Goal: Information Seeking & Learning: Check status

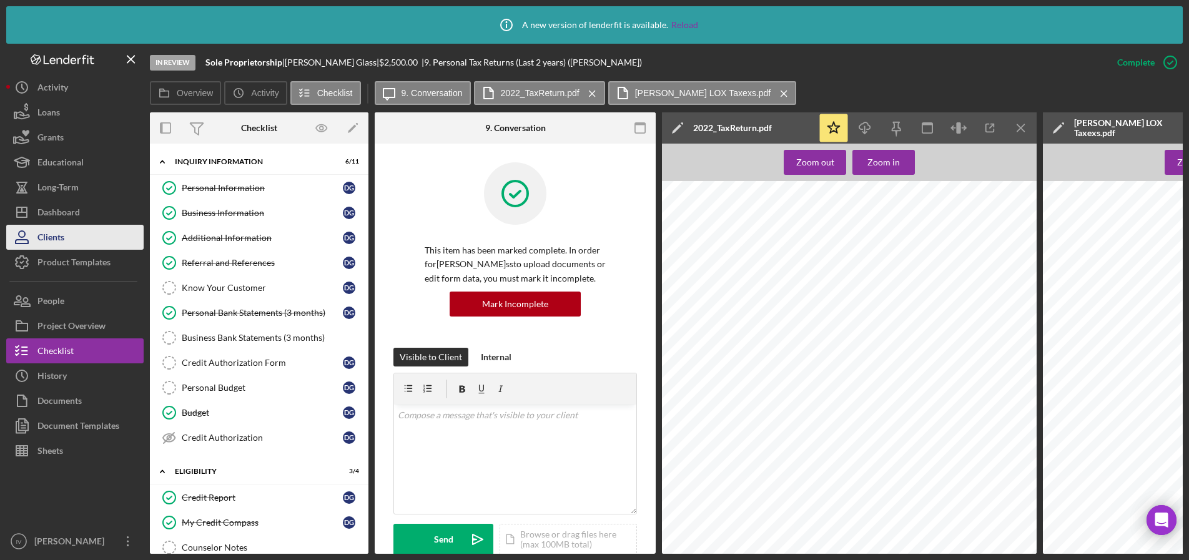
scroll to position [312, 0]
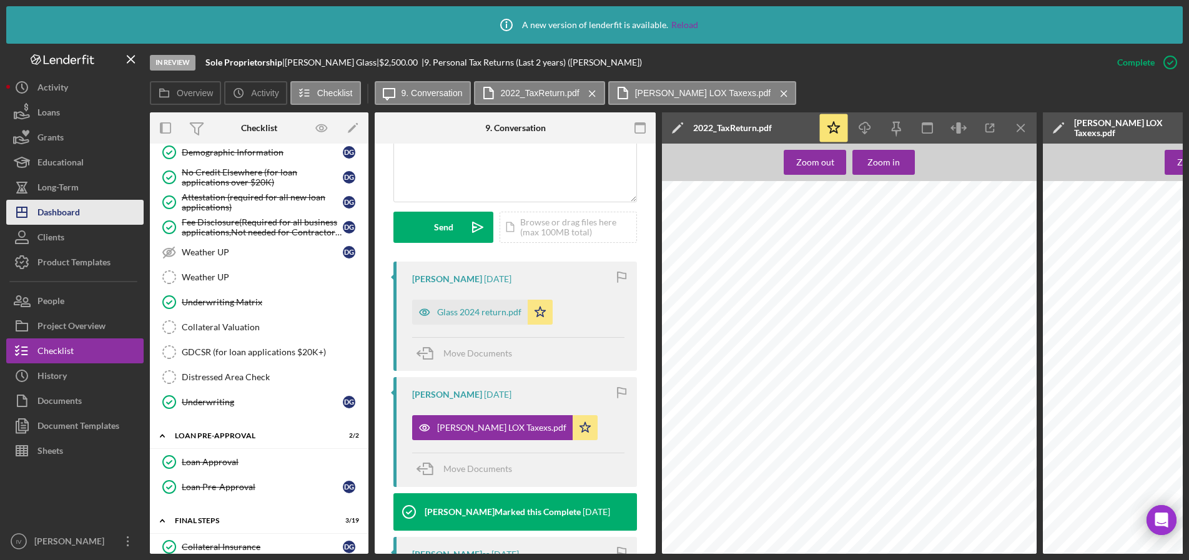
click at [57, 215] on div "Dashboard" at bounding box center [58, 214] width 42 height 28
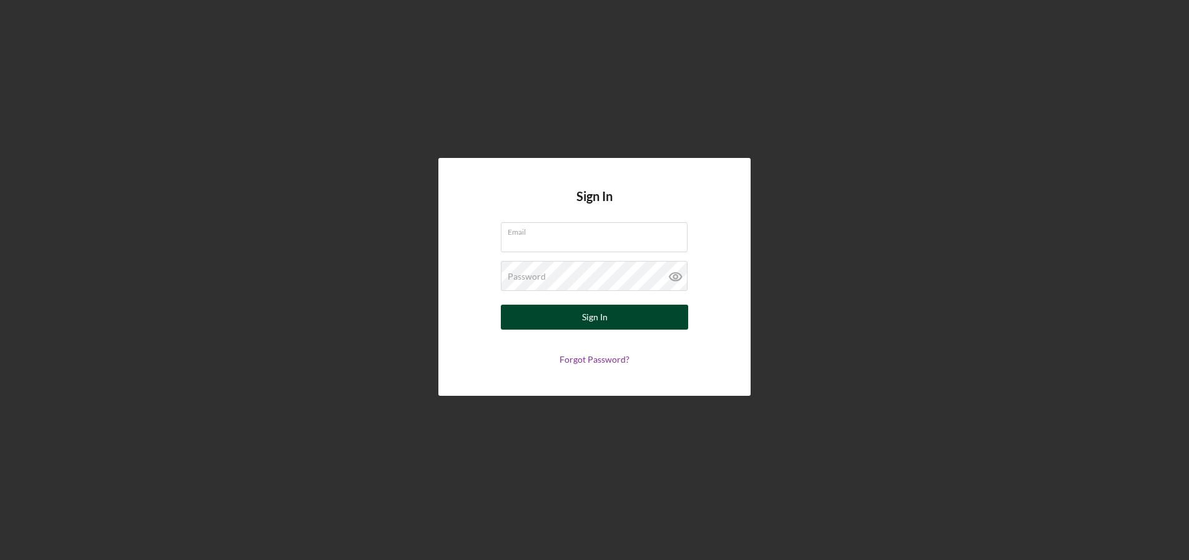
type input "[EMAIL_ADDRESS][DOMAIN_NAME]"
click at [615, 323] on button "Sign In" at bounding box center [594, 317] width 187 height 25
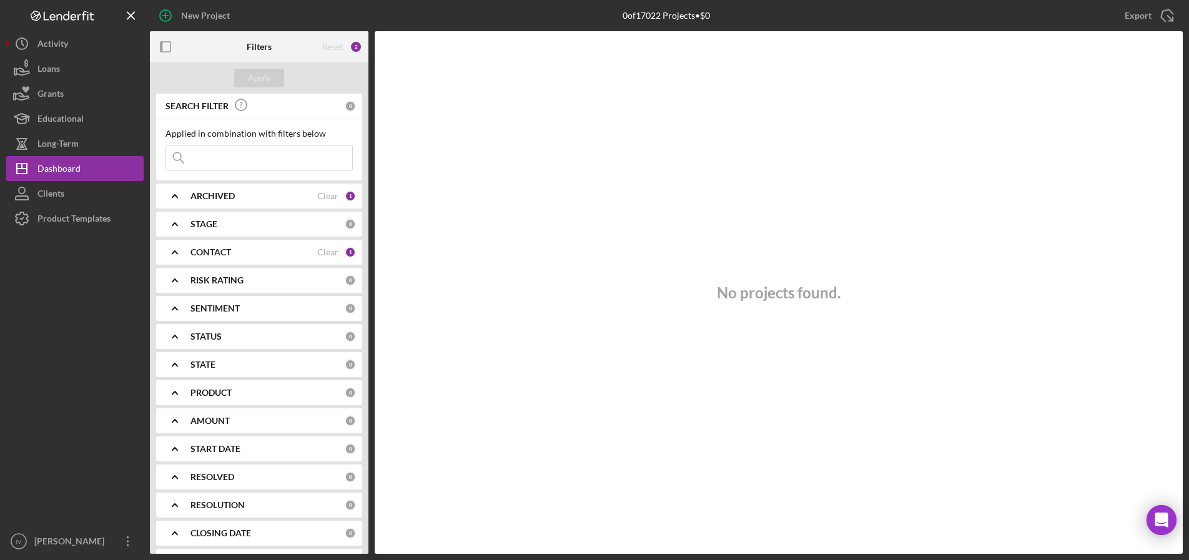
click at [218, 149] on input at bounding box center [259, 157] width 186 height 25
click at [234, 164] on input "Roach" at bounding box center [259, 157] width 186 height 25
drag, startPoint x: 234, startPoint y: 164, endPoint x: 66, endPoint y: 164, distance: 168.6
click at [66, 164] on div "New Project 0 of 17022 Projects • $0 Export Icon/Export Filters Reset 3 Apply S…" at bounding box center [594, 277] width 1176 height 554
type input "jamesetta"
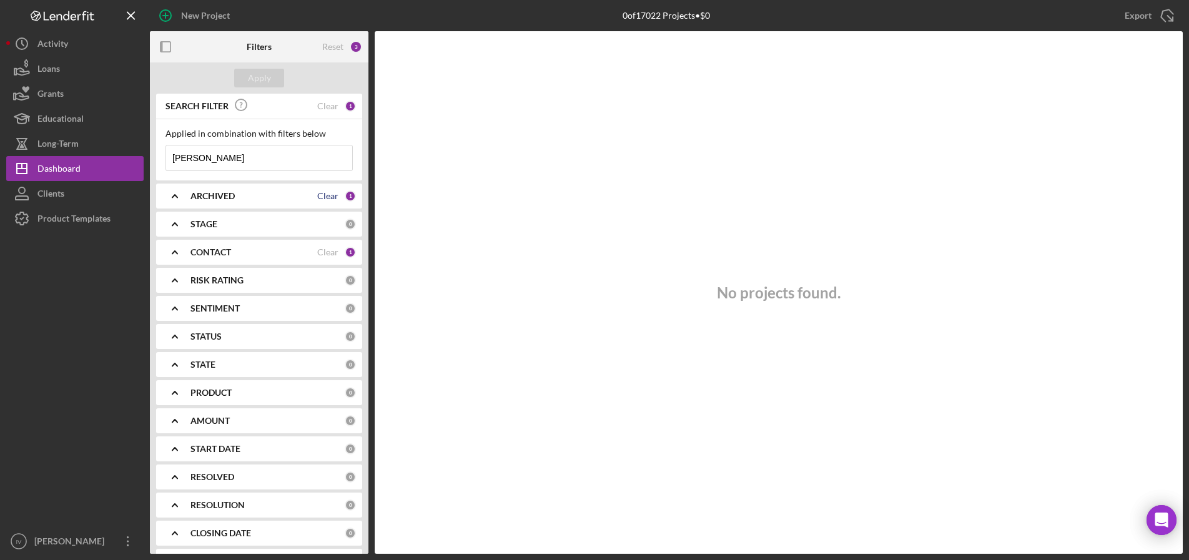
click at [332, 196] on div "Clear" at bounding box center [327, 196] width 21 height 10
click at [178, 199] on icon "Icon/Expander" at bounding box center [174, 195] width 31 height 31
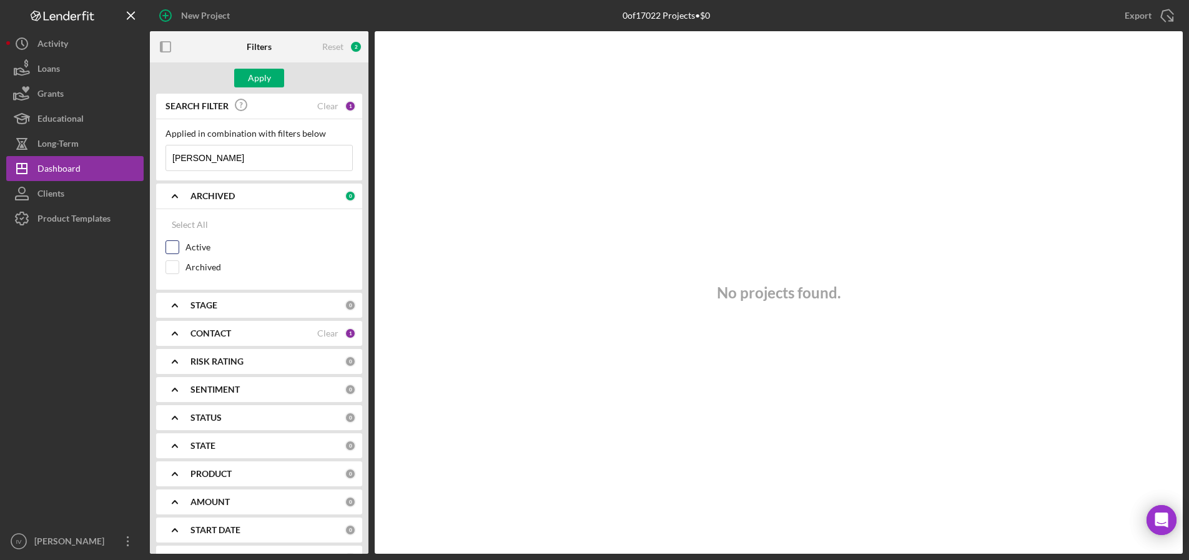
click at [174, 248] on input "Active" at bounding box center [172, 247] width 12 height 12
checkbox input "true"
click at [175, 268] on input "Archived" at bounding box center [172, 267] width 12 height 12
checkbox input "true"
click at [174, 194] on icon "Icon/Expander" at bounding box center [174, 195] width 31 height 31
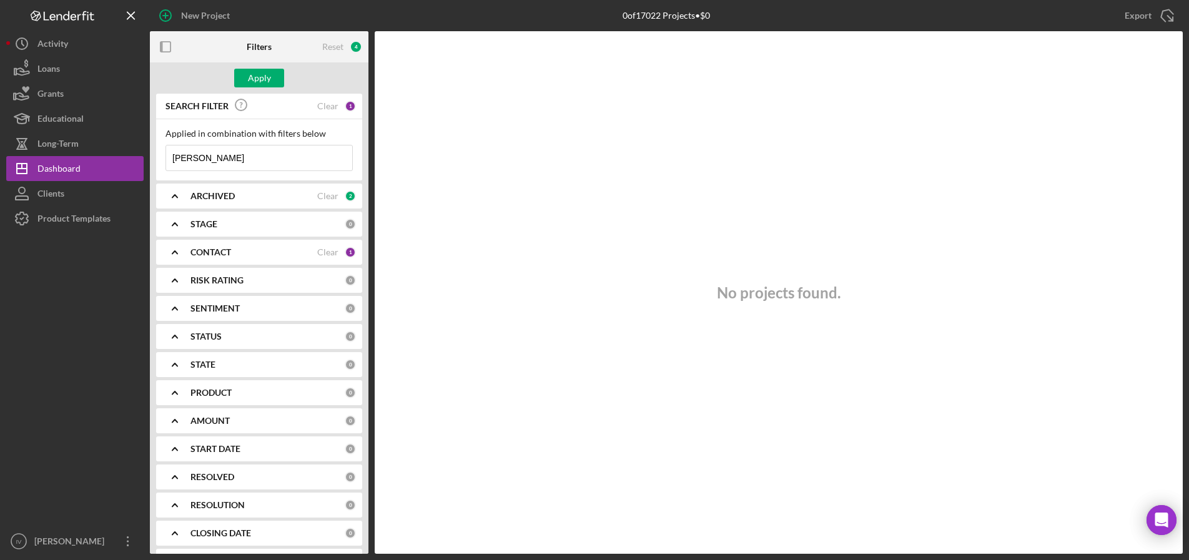
click at [189, 223] on icon "Icon/Expander" at bounding box center [174, 224] width 31 height 31
click at [173, 301] on input "In Review" at bounding box center [172, 295] width 12 height 12
checkbox input "true"
click at [176, 333] on input "Open" at bounding box center [172, 335] width 12 height 12
checkbox input "true"
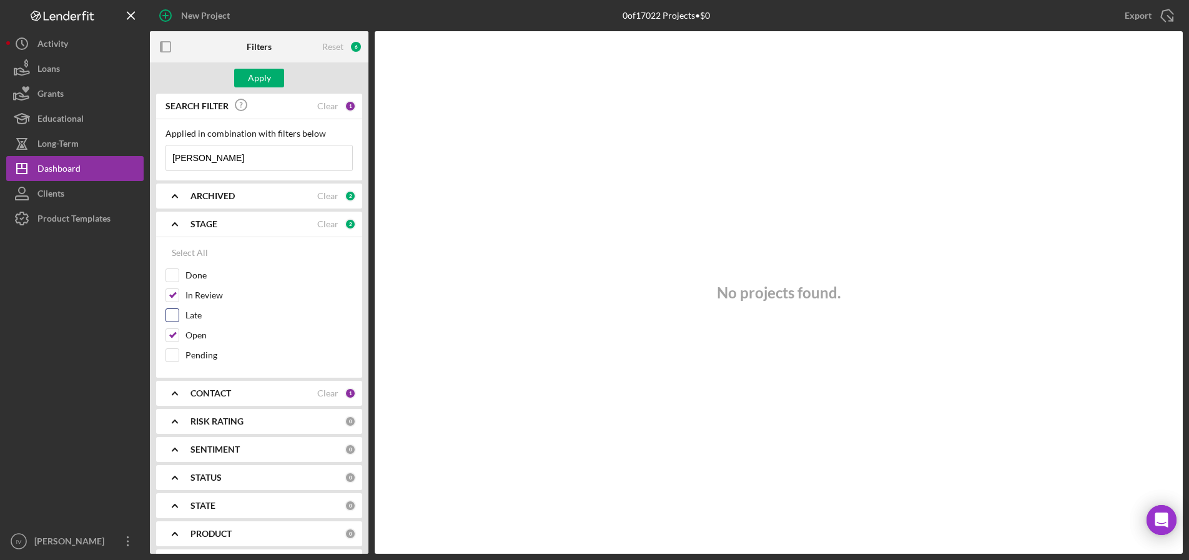
click at [175, 319] on input "Late" at bounding box center [172, 315] width 12 height 12
checkbox input "true"
click at [172, 224] on icon "Icon/Expander" at bounding box center [174, 224] width 31 height 31
click at [206, 255] on b "CONTACT" at bounding box center [210, 252] width 41 height 10
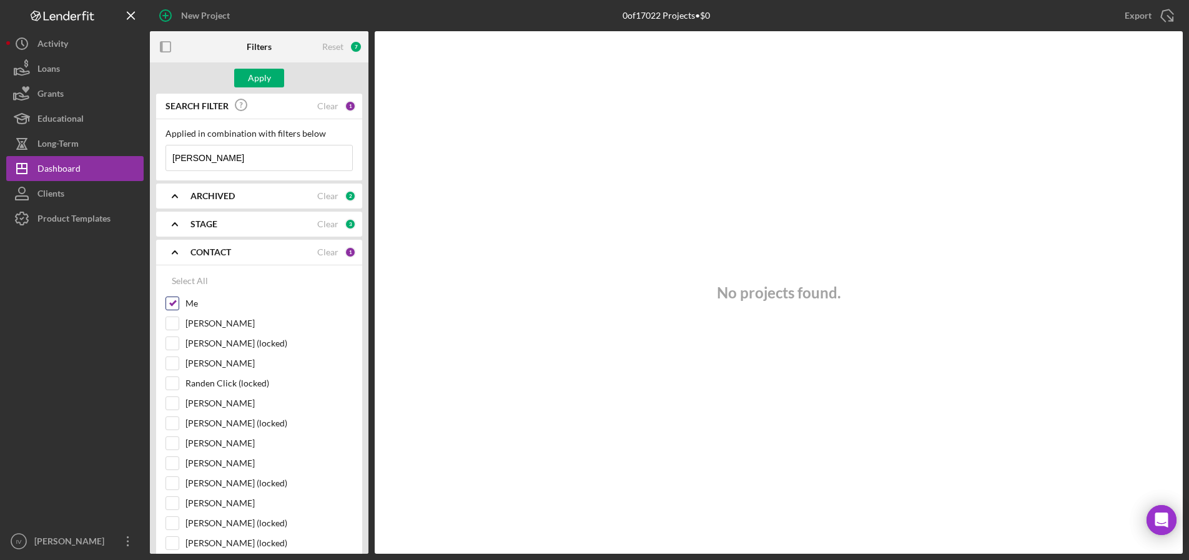
click at [175, 305] on input "Me" at bounding box center [172, 303] width 12 height 12
checkbox input "false"
click at [177, 253] on polyline at bounding box center [174, 252] width 5 height 2
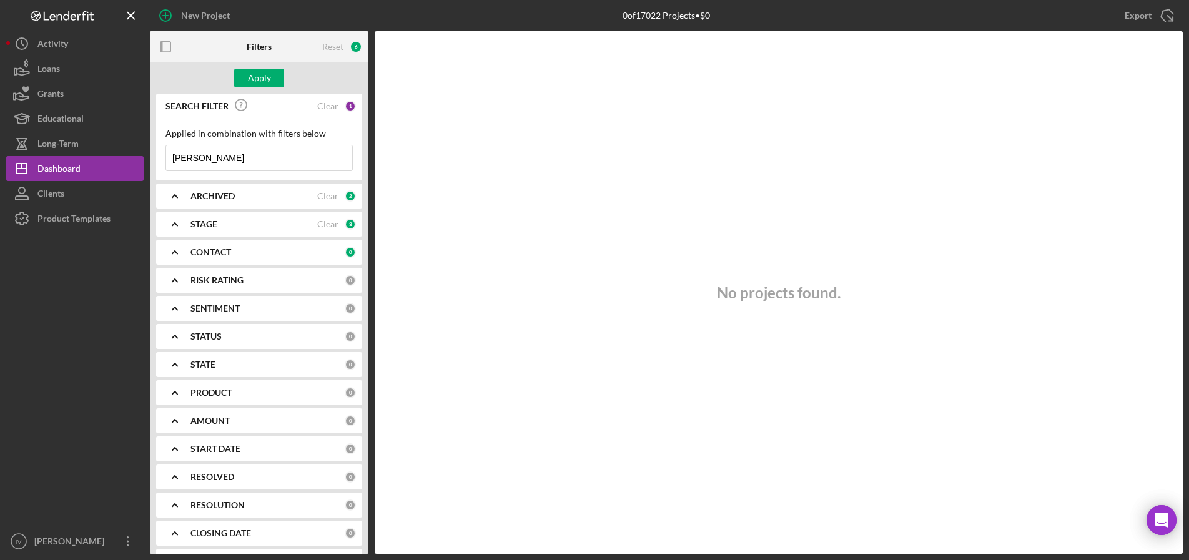
click at [209, 159] on input "jamesetta" at bounding box center [259, 157] width 186 height 25
drag, startPoint x: 224, startPoint y: 154, endPoint x: 107, endPoint y: 152, distance: 116.8
click at [107, 152] on div "New Project 0 of 17022 Projects • $0 Export Icon/Export Filters Reset 6 Apply S…" at bounding box center [594, 277] width 1176 height 554
type input "roach"
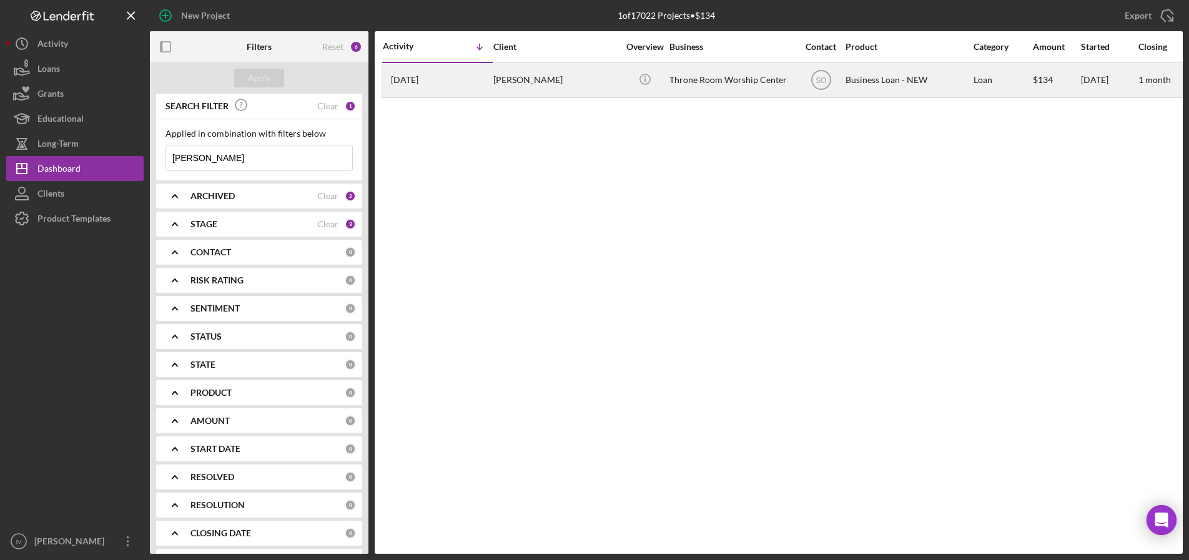
click at [568, 82] on div "Jamesetta Roach" at bounding box center [555, 80] width 125 height 33
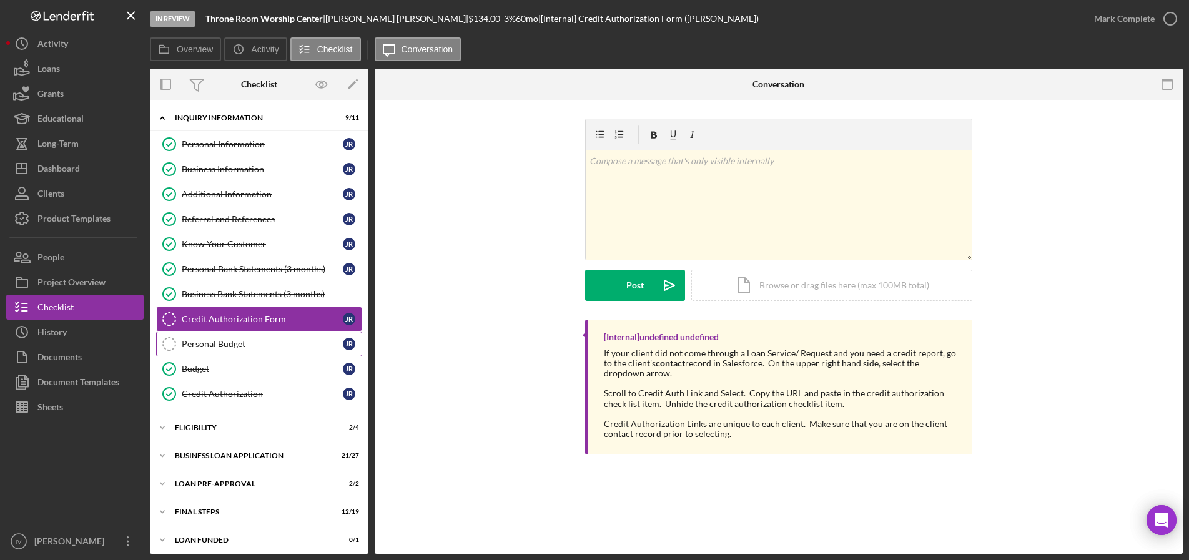
scroll to position [6, 0]
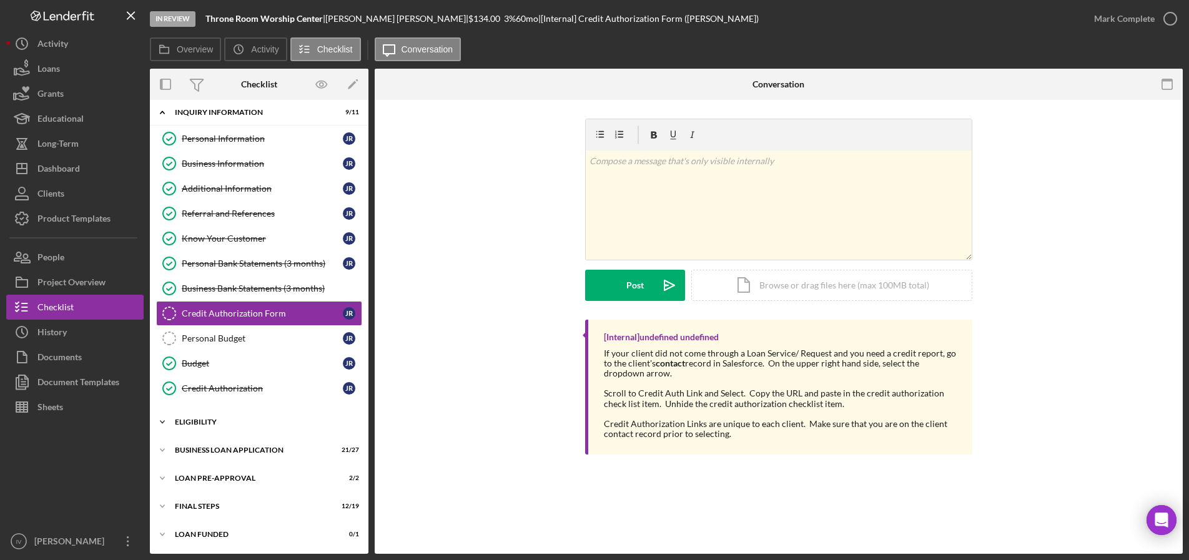
click at [217, 415] on div "Icon/Expander ELIGIBILITY 2 / 4" at bounding box center [259, 422] width 219 height 25
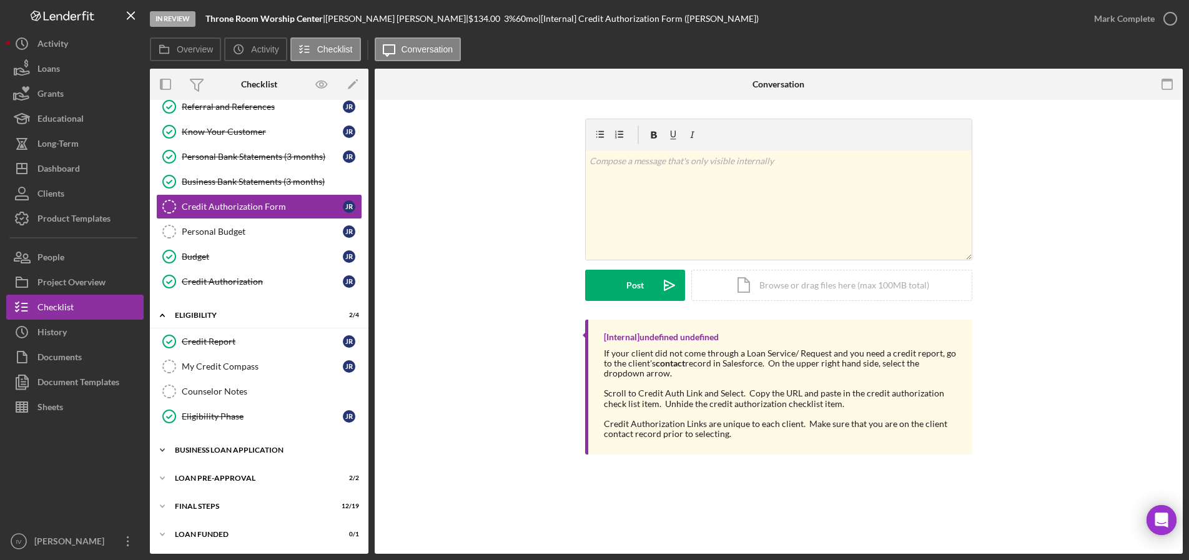
click at [225, 451] on div "BUSINESS LOAN APPLICATION" at bounding box center [264, 449] width 178 height 7
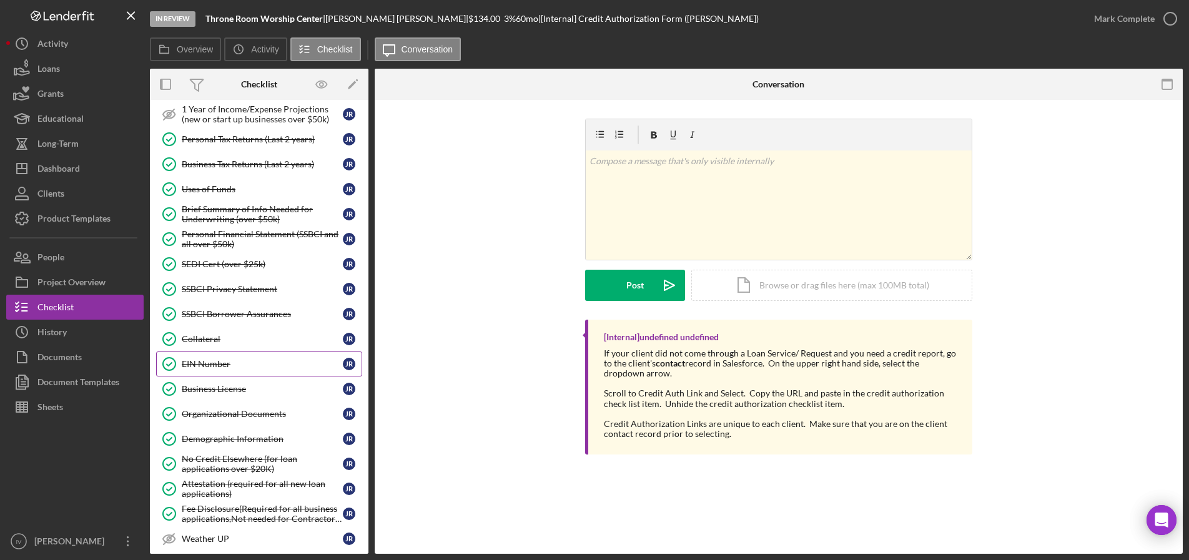
click at [219, 367] on div "EIN Number" at bounding box center [262, 364] width 161 height 10
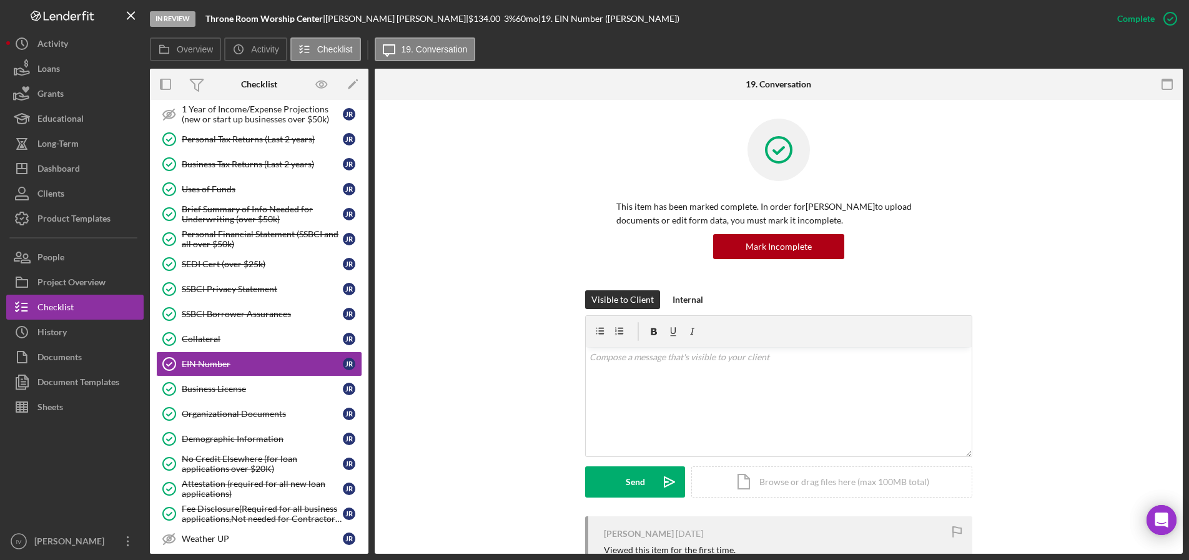
scroll to position [268, 0]
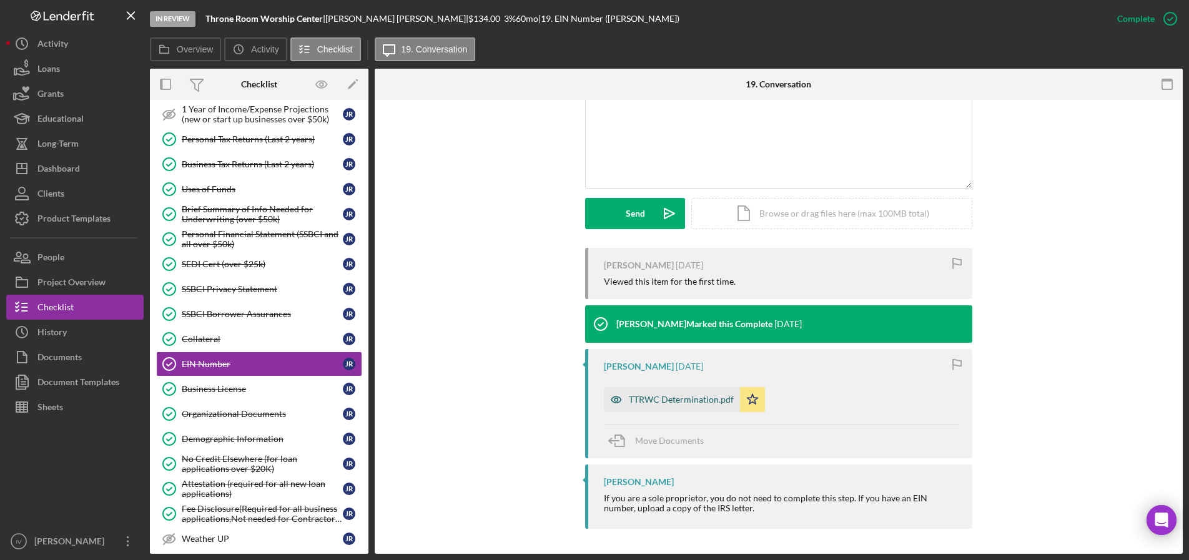
click at [680, 403] on div "TTRWC Determination.pdf" at bounding box center [681, 400] width 105 height 10
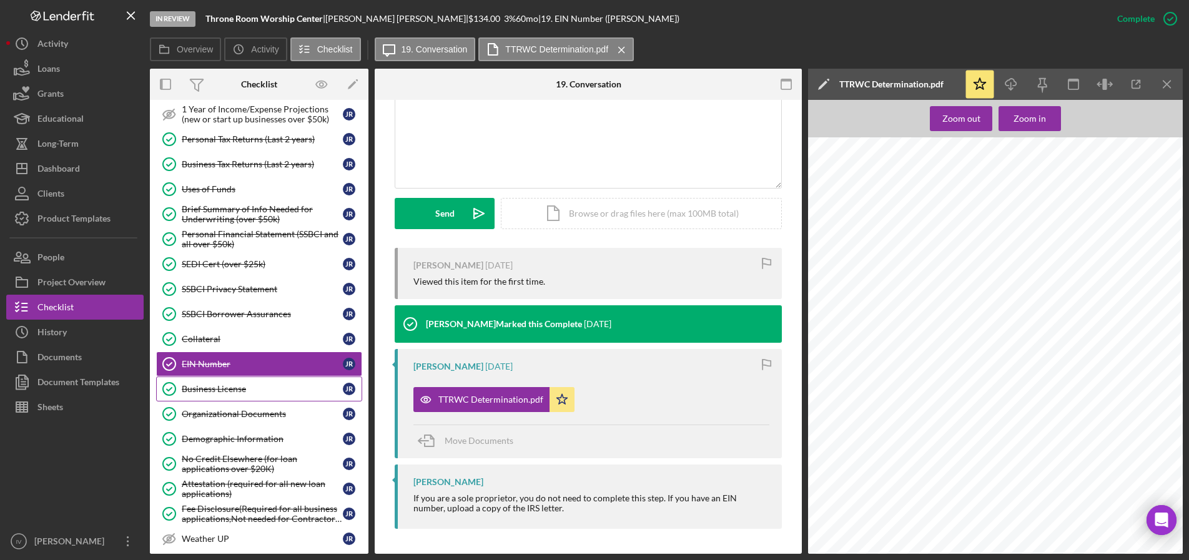
scroll to position [612, 0]
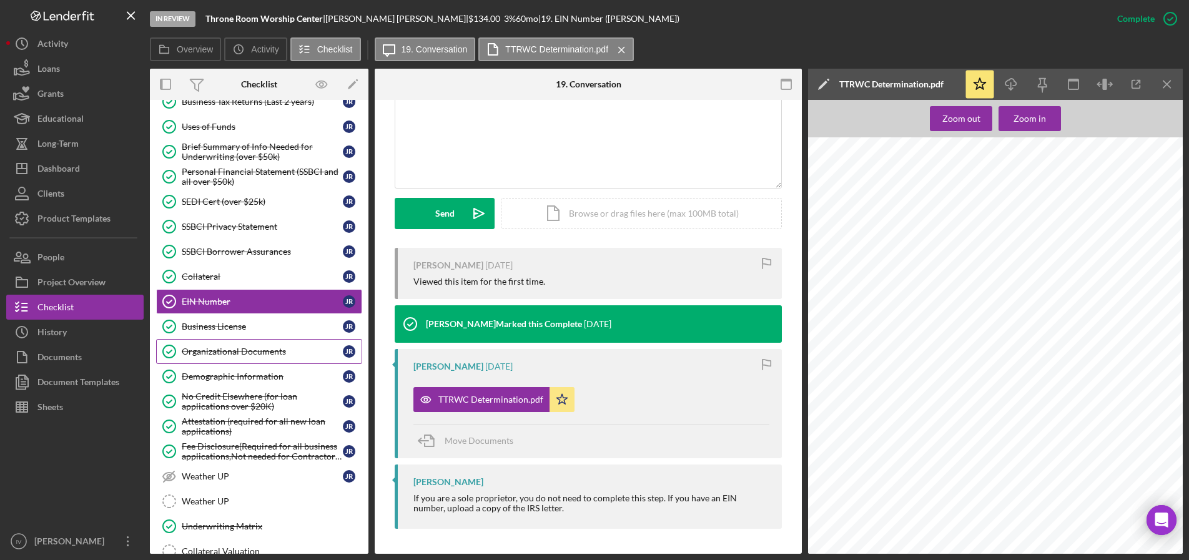
click at [203, 352] on div "Organizational Documents" at bounding box center [262, 352] width 161 height 10
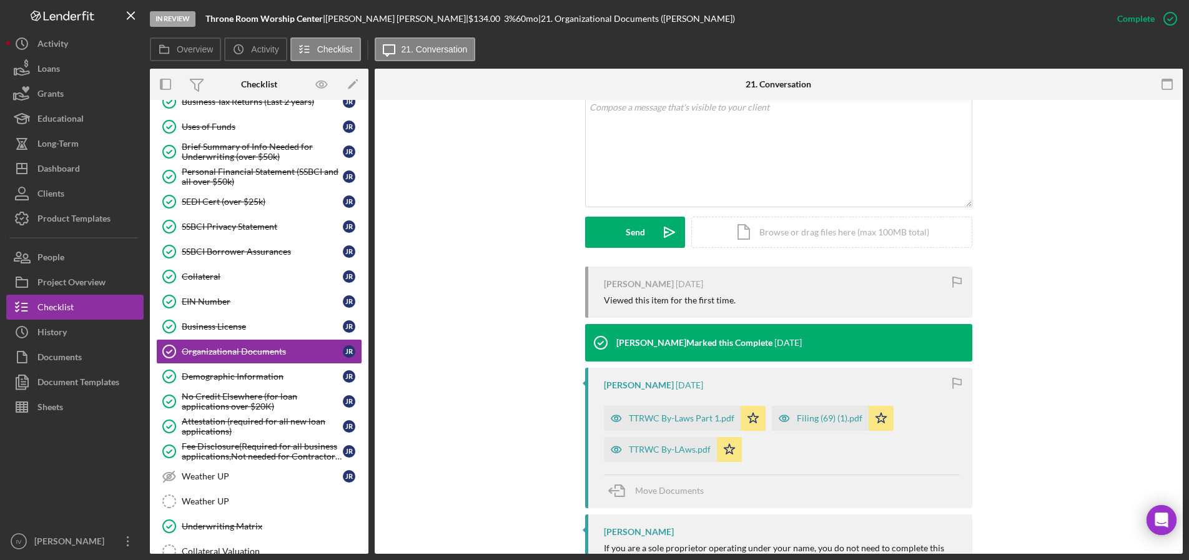
scroll to position [312, 0]
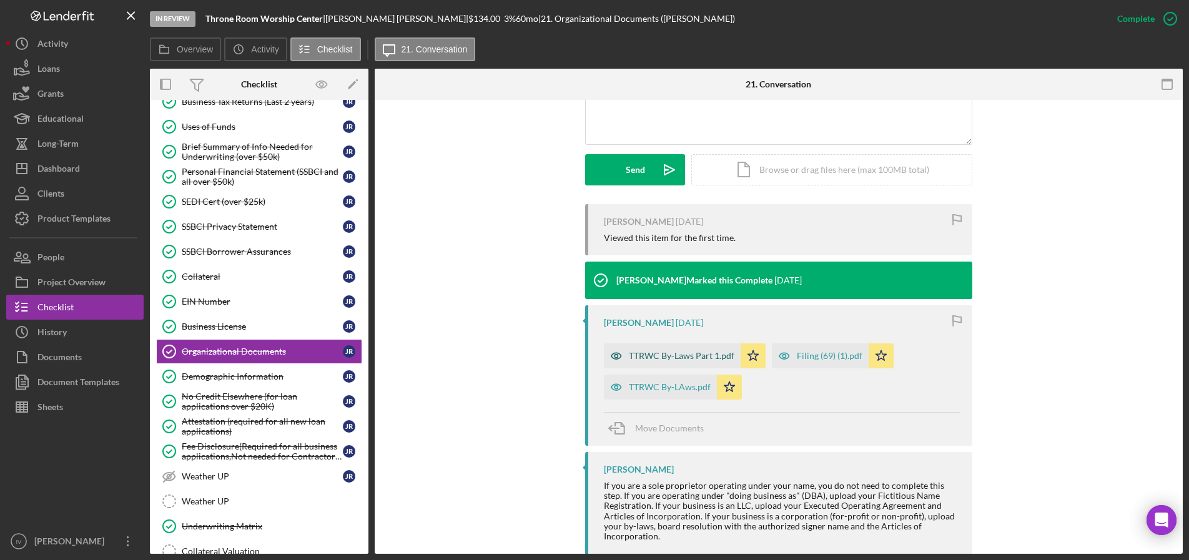
click at [666, 358] on div "TTRWC By-Laws Part 1.pdf" at bounding box center [682, 356] width 106 height 10
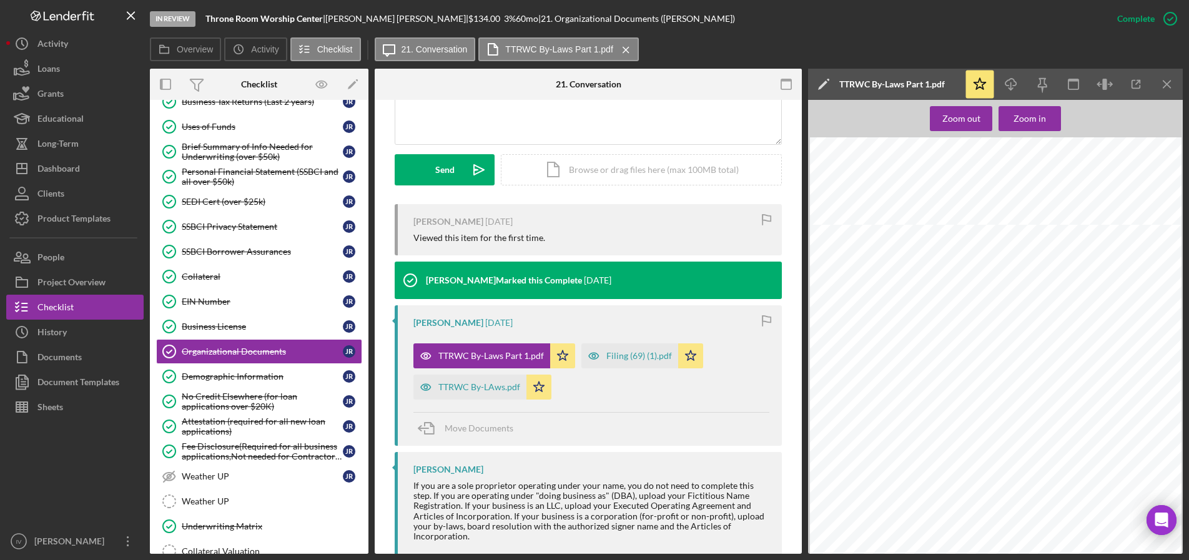
scroll to position [3910, 0]
click at [618, 355] on div "Filing (69) (1).pdf" at bounding box center [639, 356] width 66 height 10
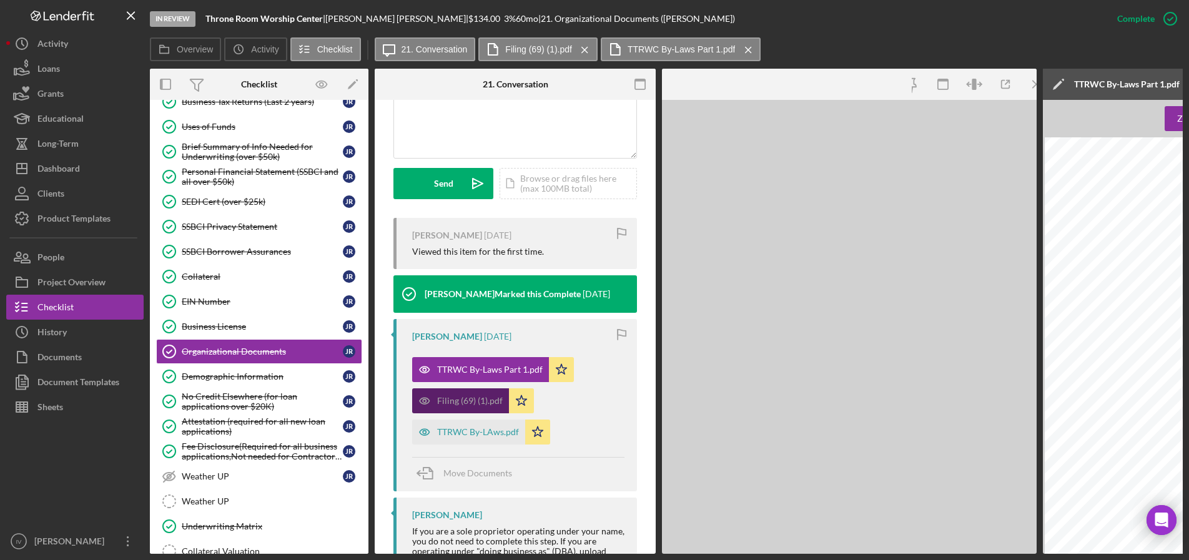
scroll to position [326, 0]
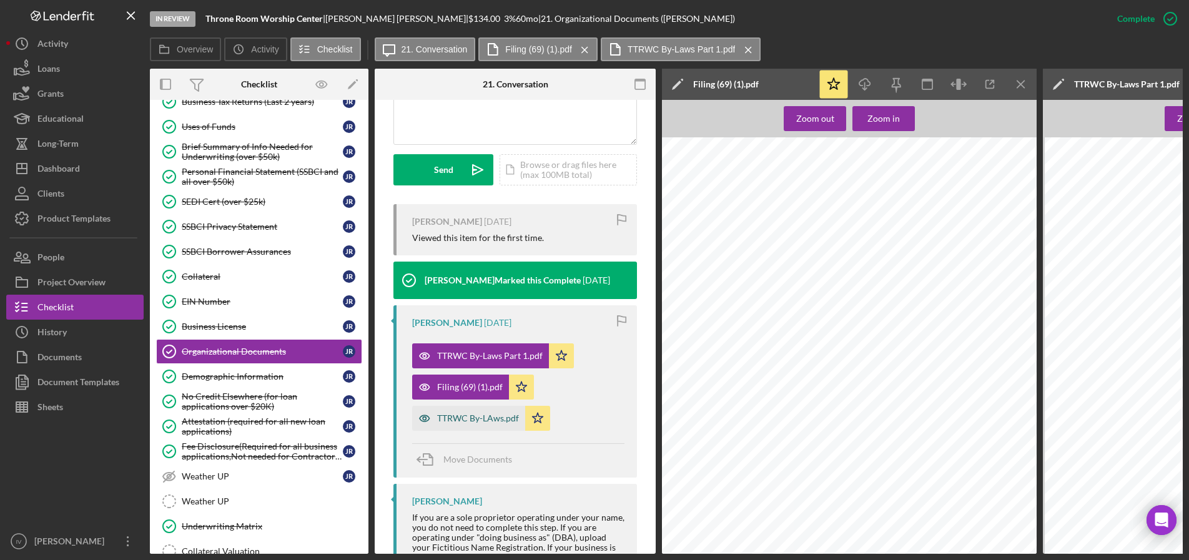
click at [474, 415] on div "TTRWC By-LAws.pdf" at bounding box center [478, 418] width 82 height 10
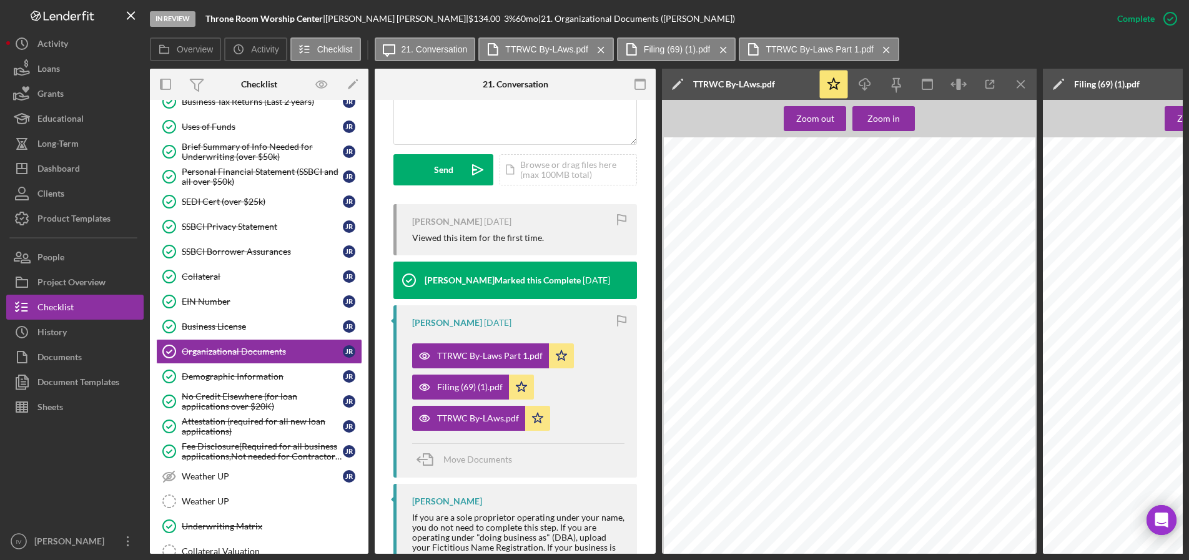
scroll to position [8054, 0]
click at [463, 386] on div "Filing (69) (1).pdf" at bounding box center [470, 387] width 66 height 10
click at [1022, 74] on icon "Icon/Menu Close" at bounding box center [1021, 85] width 28 height 28
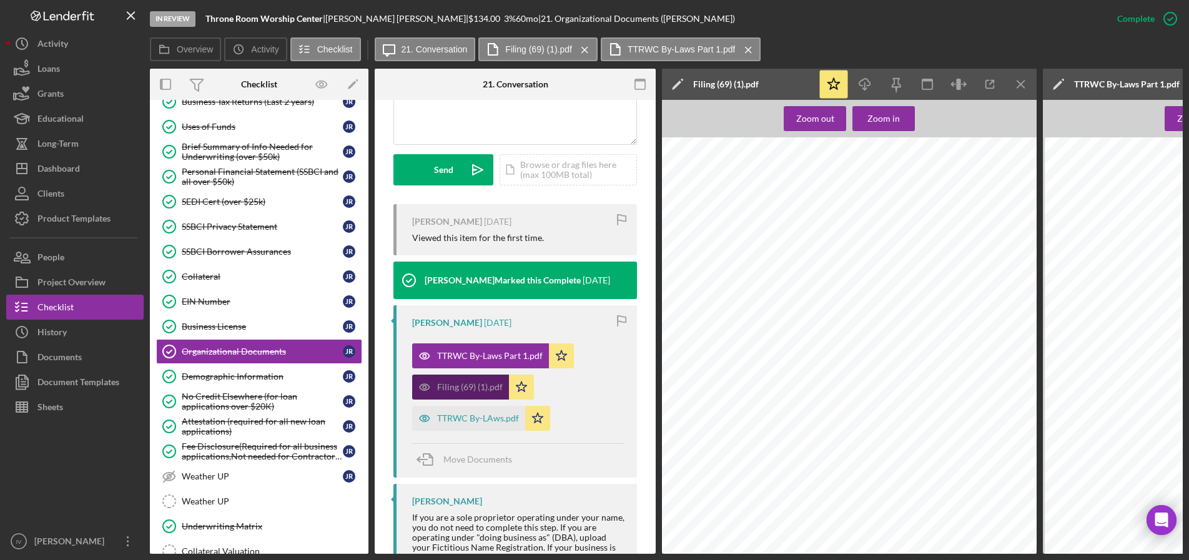
click at [468, 386] on div "Filing (69) (1).pdf" at bounding box center [470, 387] width 66 height 10
click at [462, 386] on div "Filing (69) (1).pdf" at bounding box center [470, 387] width 66 height 10
click at [456, 418] on div "TTRWC By-LAws.pdf" at bounding box center [478, 418] width 82 height 10
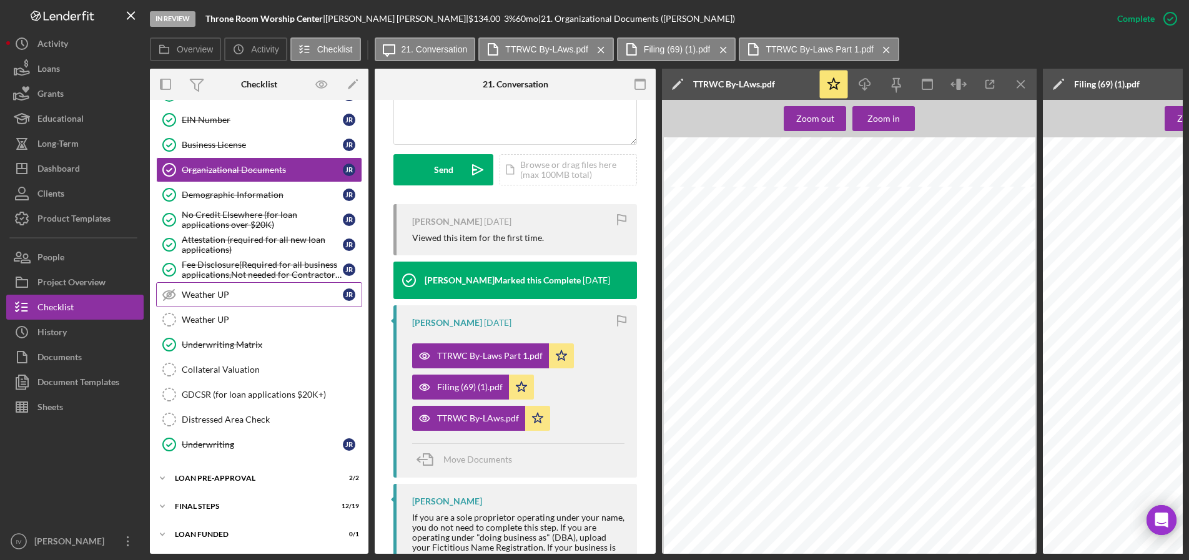
scroll to position [672, 0]
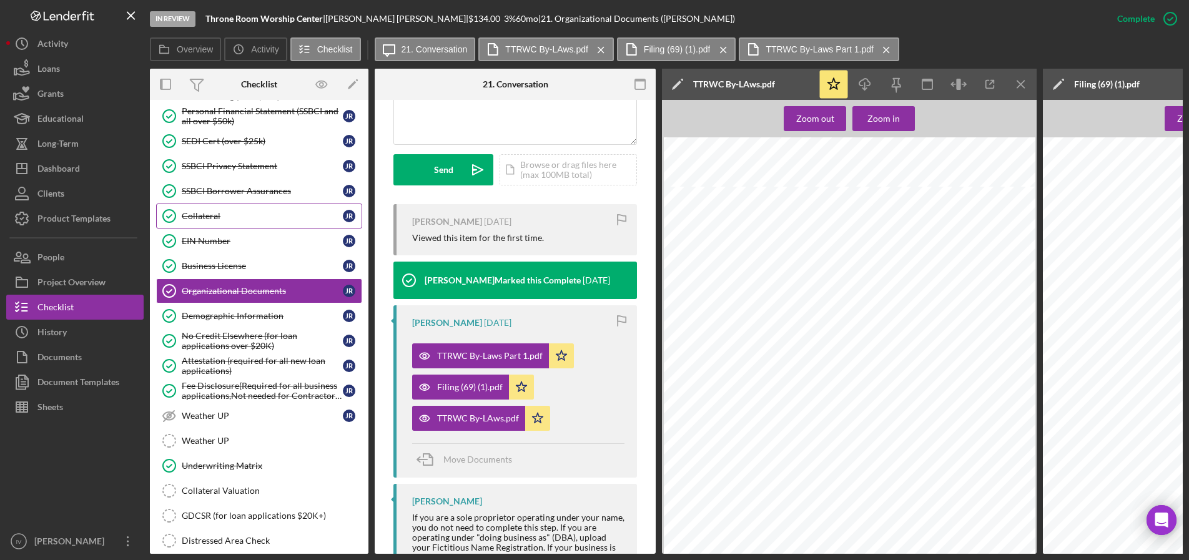
click at [201, 215] on div "Collateral" at bounding box center [262, 216] width 161 height 10
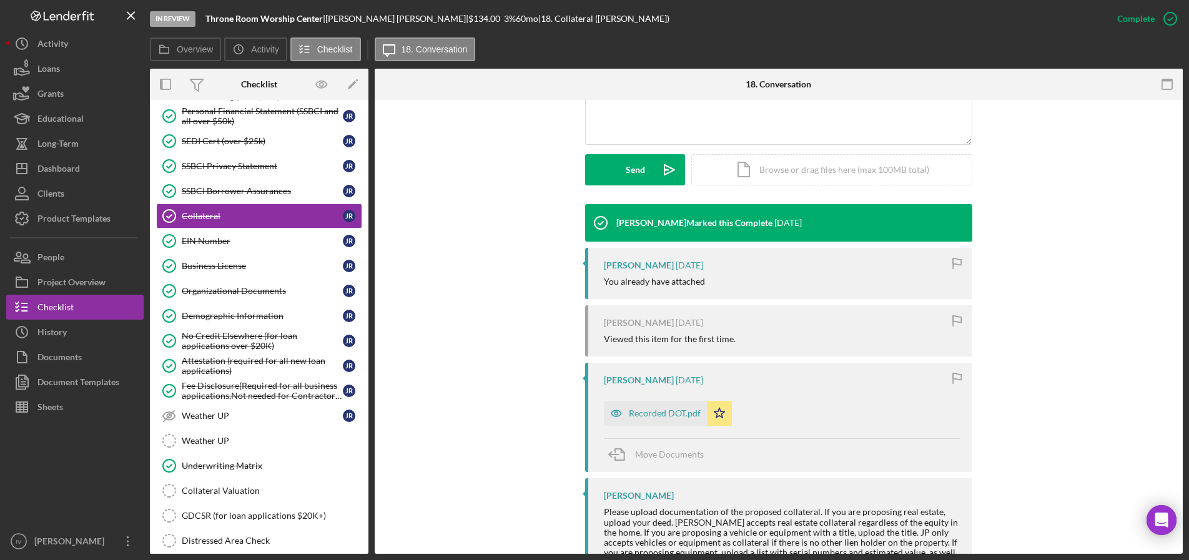
scroll to position [367, 0]
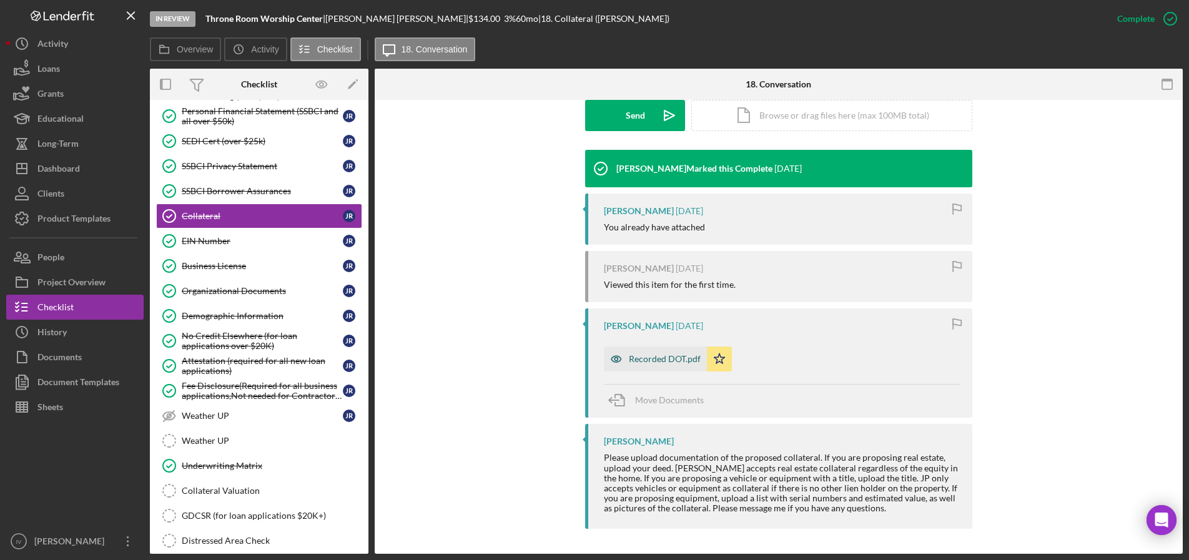
click at [650, 355] on div "Recorded DOT.pdf" at bounding box center [665, 359] width 72 height 10
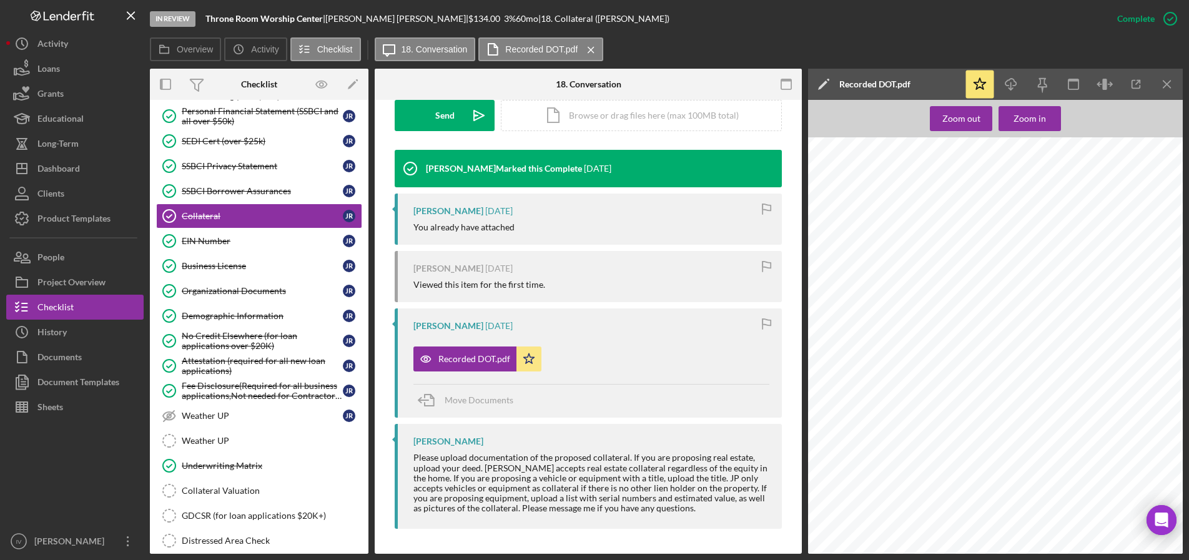
scroll to position [187, 0]
click at [224, 288] on div "Organizational Documents" at bounding box center [262, 291] width 161 height 10
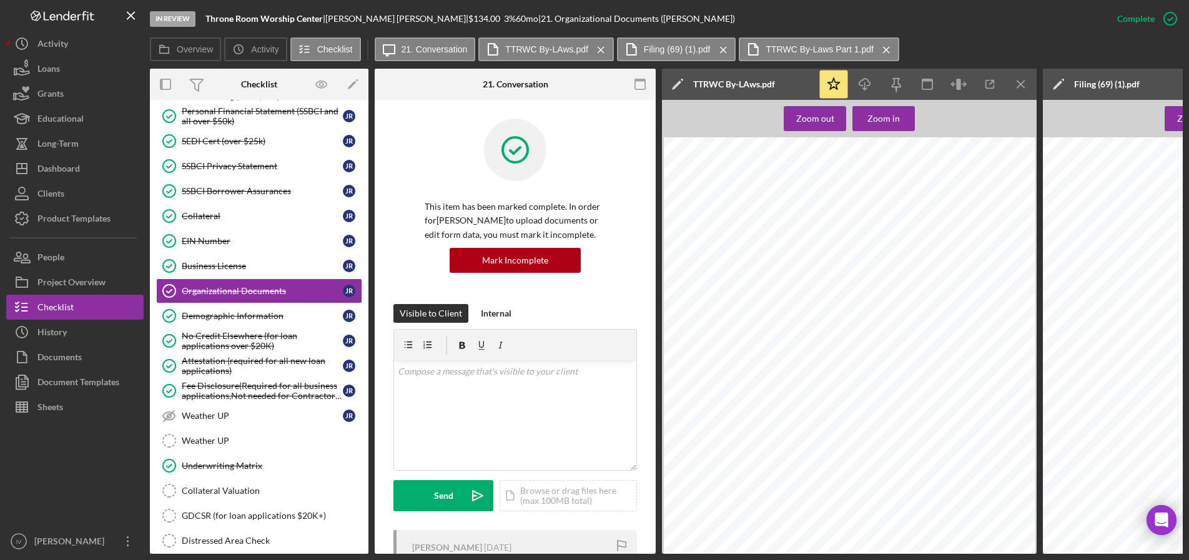
scroll to position [312, 0]
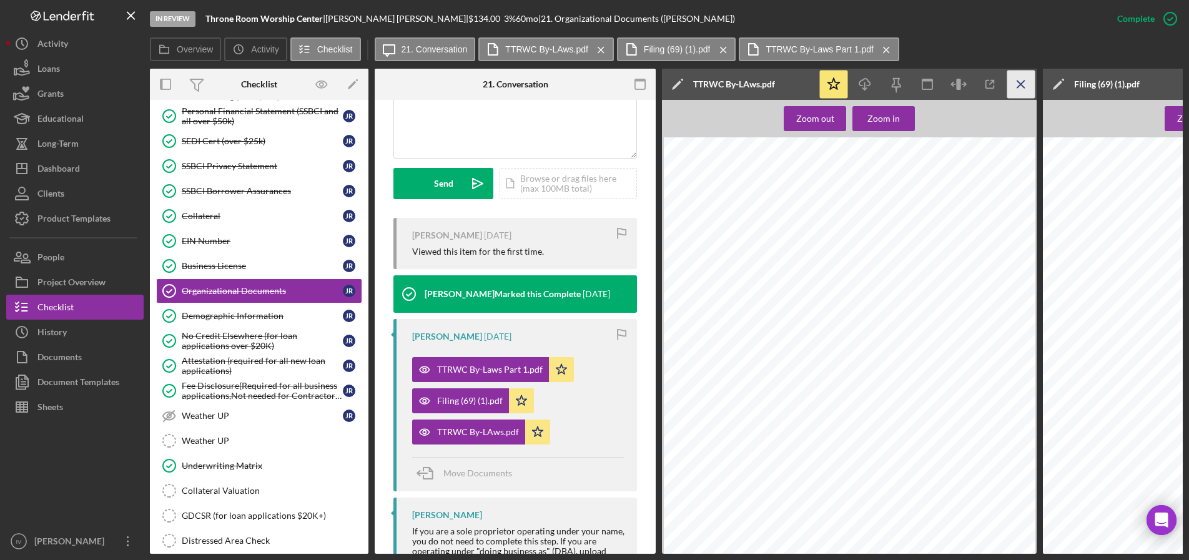
click at [1023, 81] on icon "Icon/Menu Close" at bounding box center [1021, 85] width 28 height 28
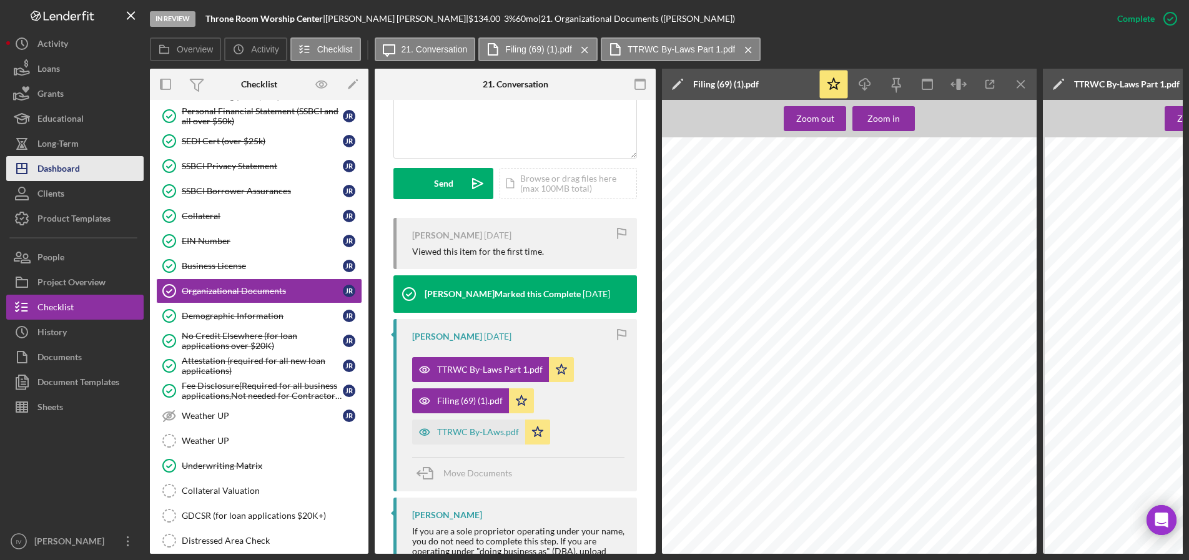
click at [71, 166] on div "Dashboard" at bounding box center [58, 170] width 42 height 28
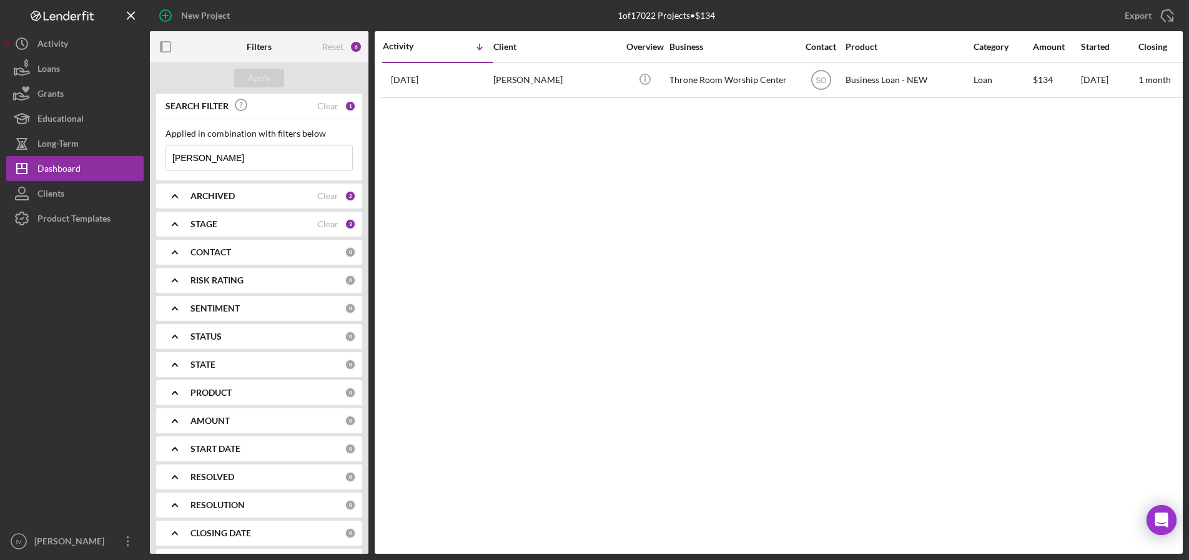
click at [209, 160] on input "roach" at bounding box center [259, 157] width 186 height 25
drag, startPoint x: 218, startPoint y: 157, endPoint x: 109, endPoint y: 150, distance: 109.5
click at [117, 151] on div "New Project 1 of 17022 Projects • $134 roach Export Icon/Export Filters Reset 6…" at bounding box center [594, 277] width 1176 height 554
type input "adonis"
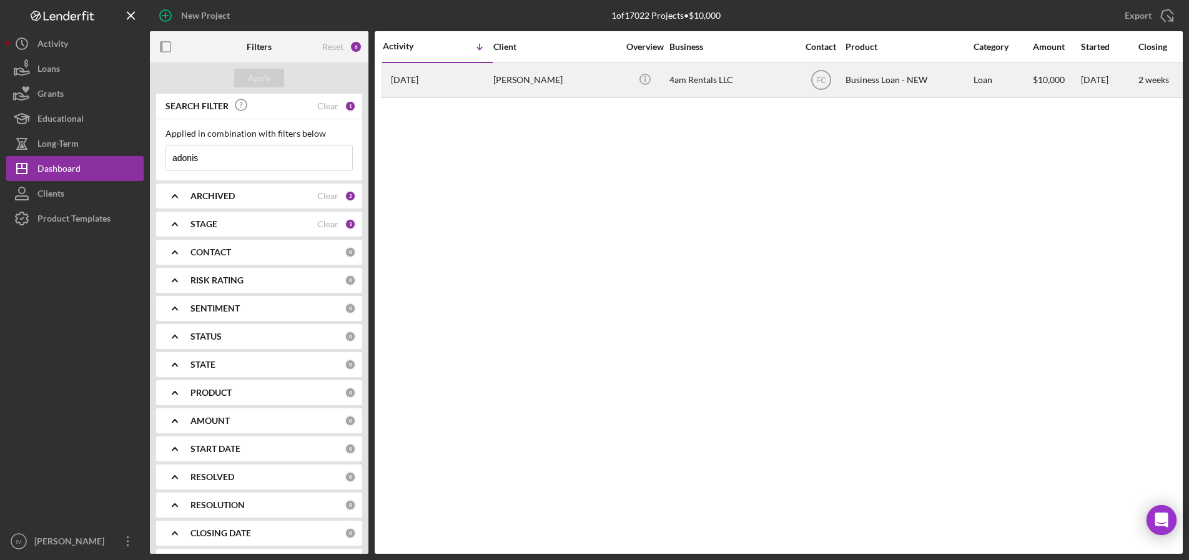
click at [511, 91] on div "adonis johnson" at bounding box center [555, 80] width 125 height 33
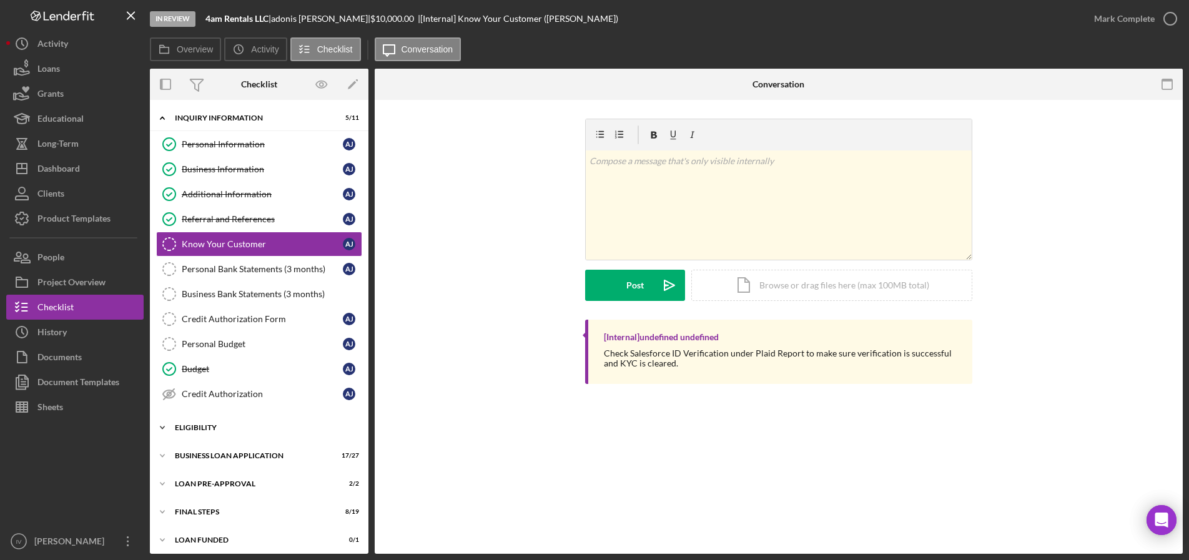
click at [224, 428] on div "ELIGIBILITY" at bounding box center [264, 427] width 178 height 7
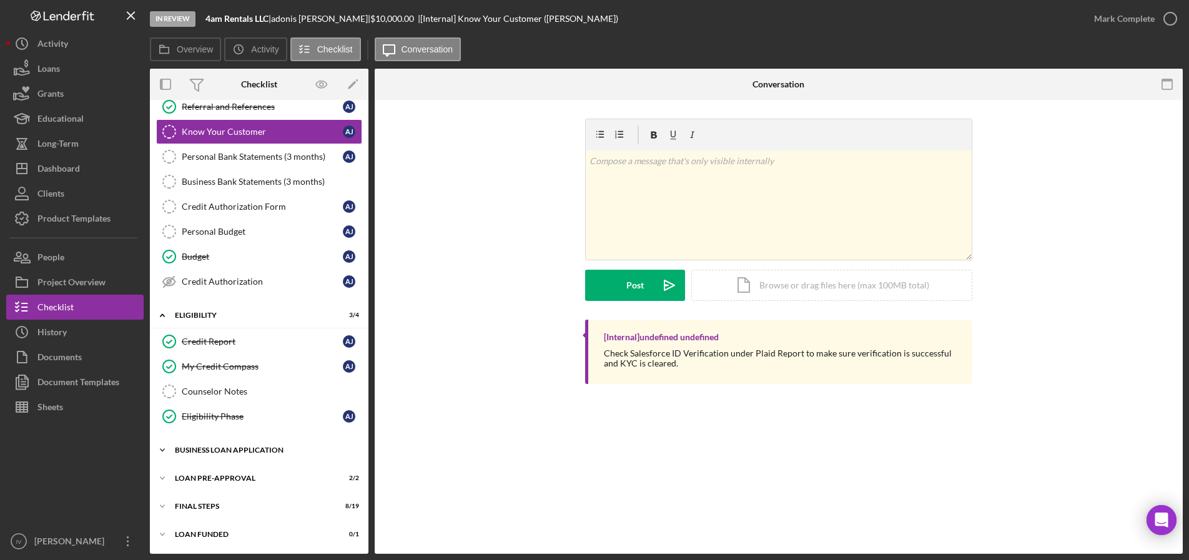
click at [214, 451] on div "BUSINESS LOAN APPLICATION" at bounding box center [264, 449] width 178 height 7
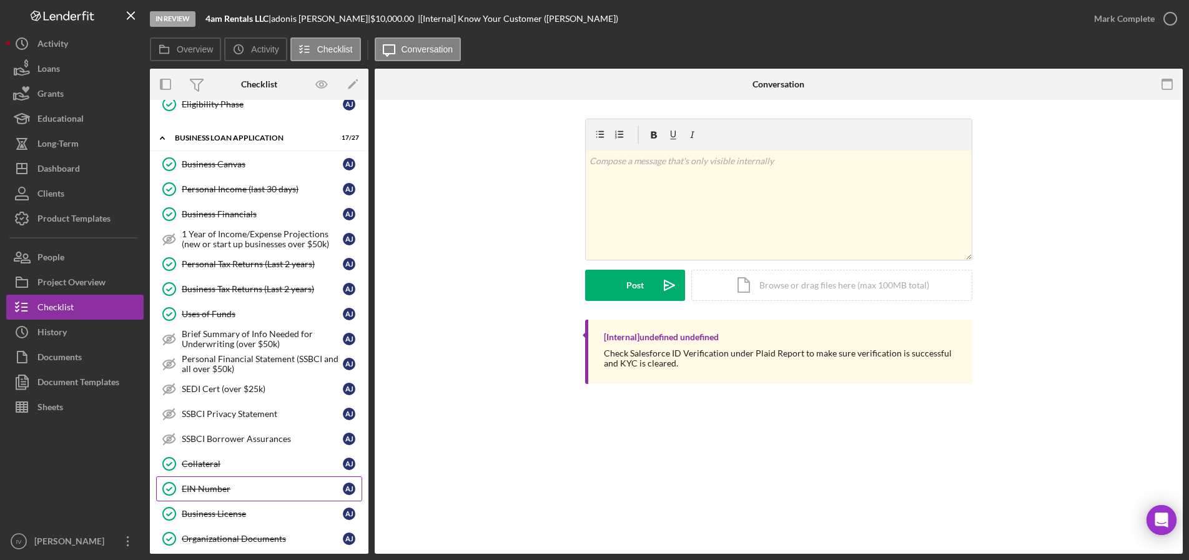
click at [209, 488] on div "EIN Number" at bounding box center [262, 489] width 161 height 10
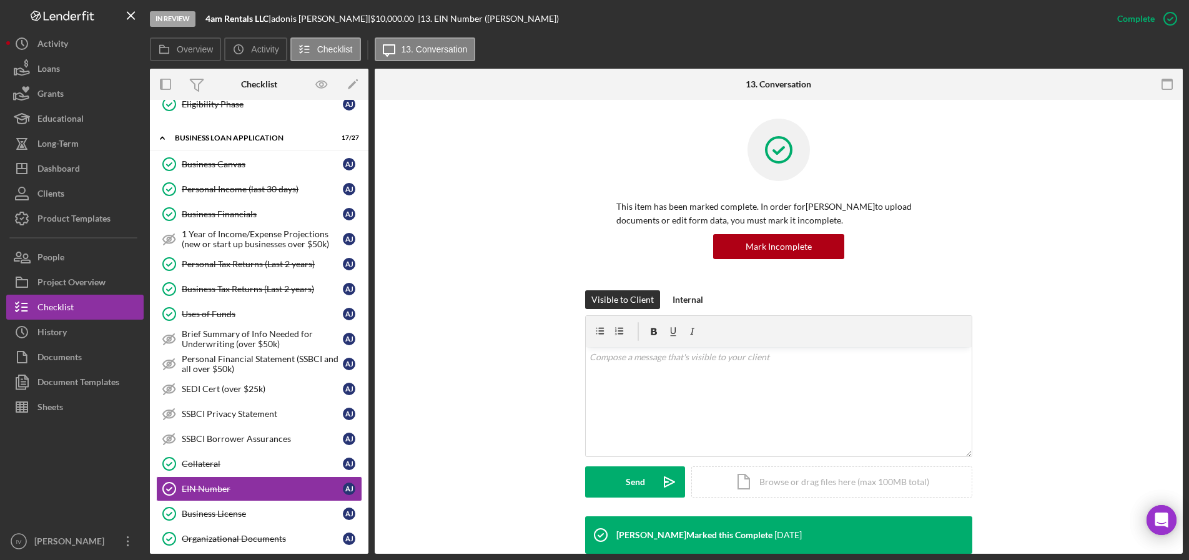
scroll to position [312, 0]
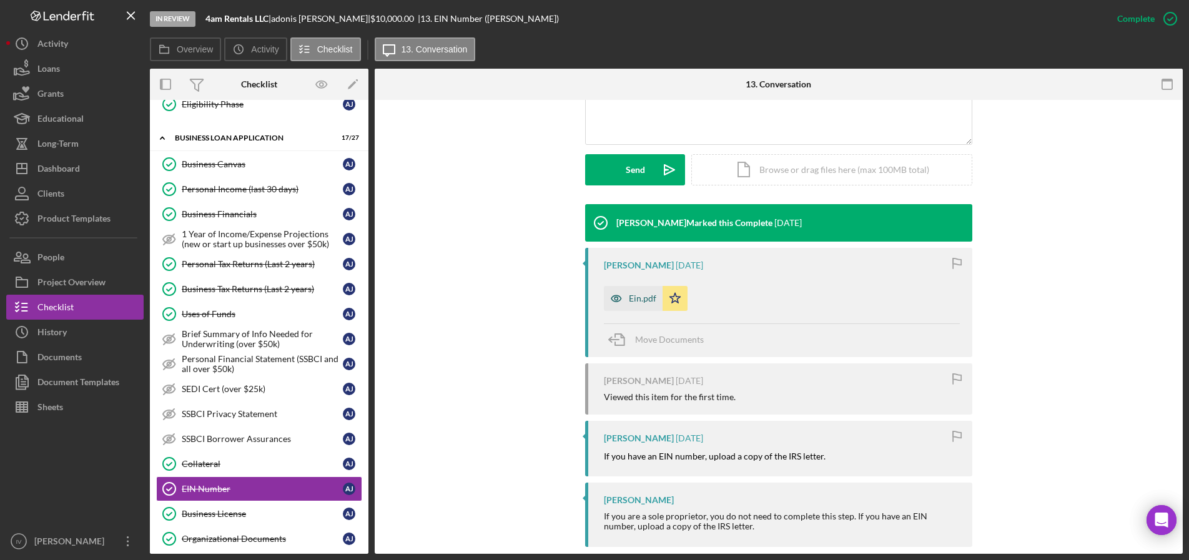
click at [645, 295] on div "Ein.pdf" at bounding box center [642, 298] width 27 height 10
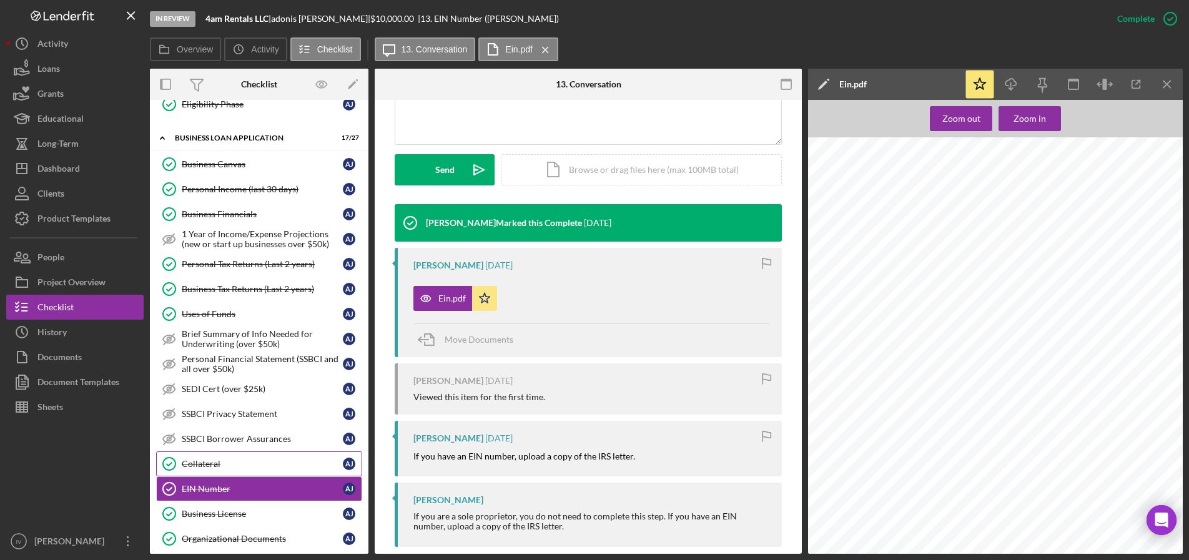
scroll to position [612, 0]
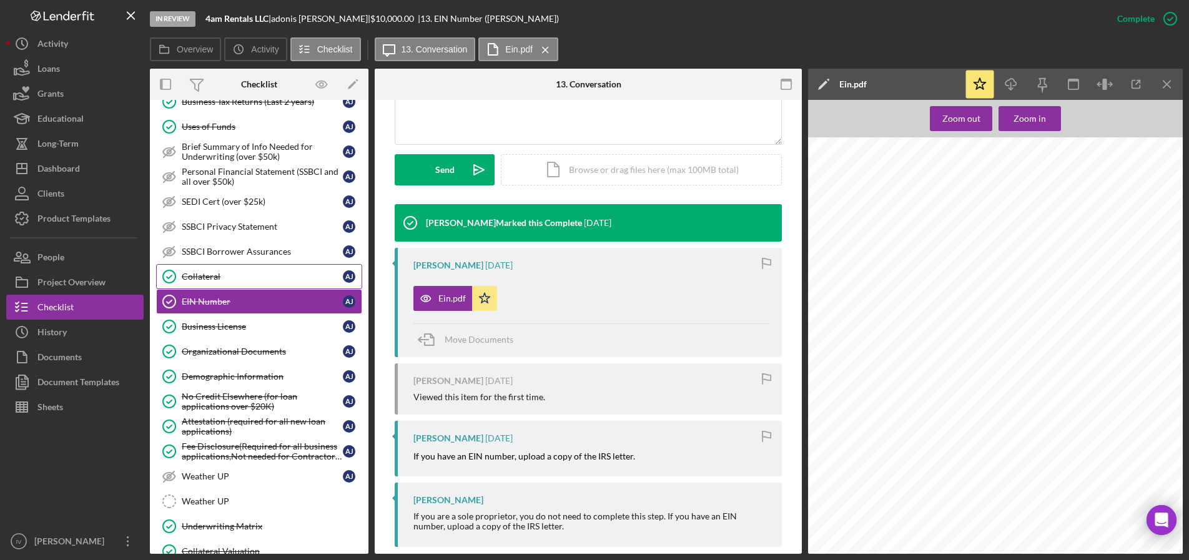
click at [210, 275] on div "Collateral" at bounding box center [262, 277] width 161 height 10
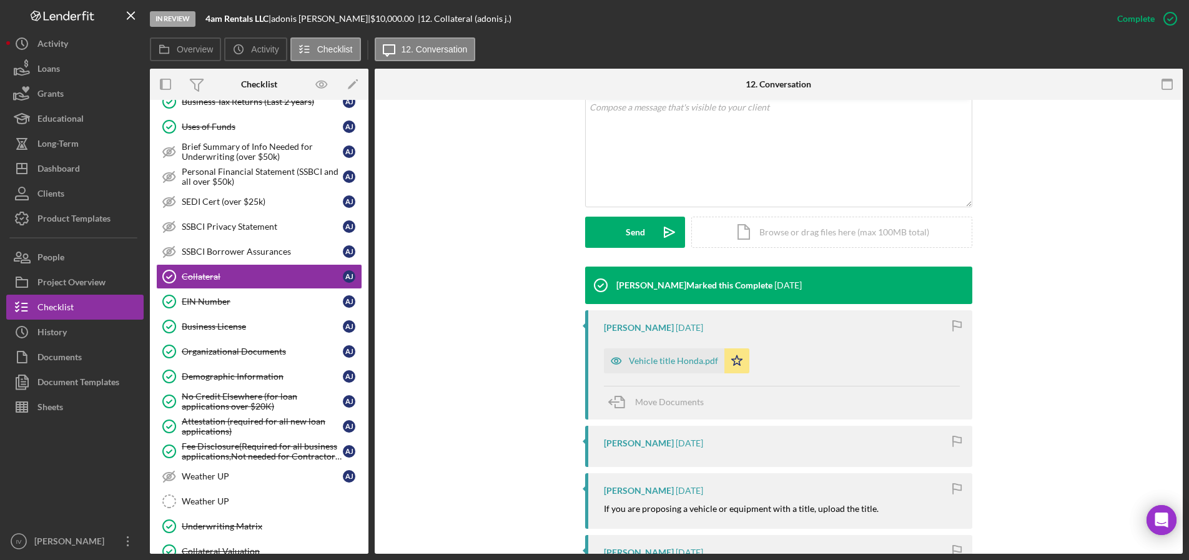
scroll to position [312, 0]
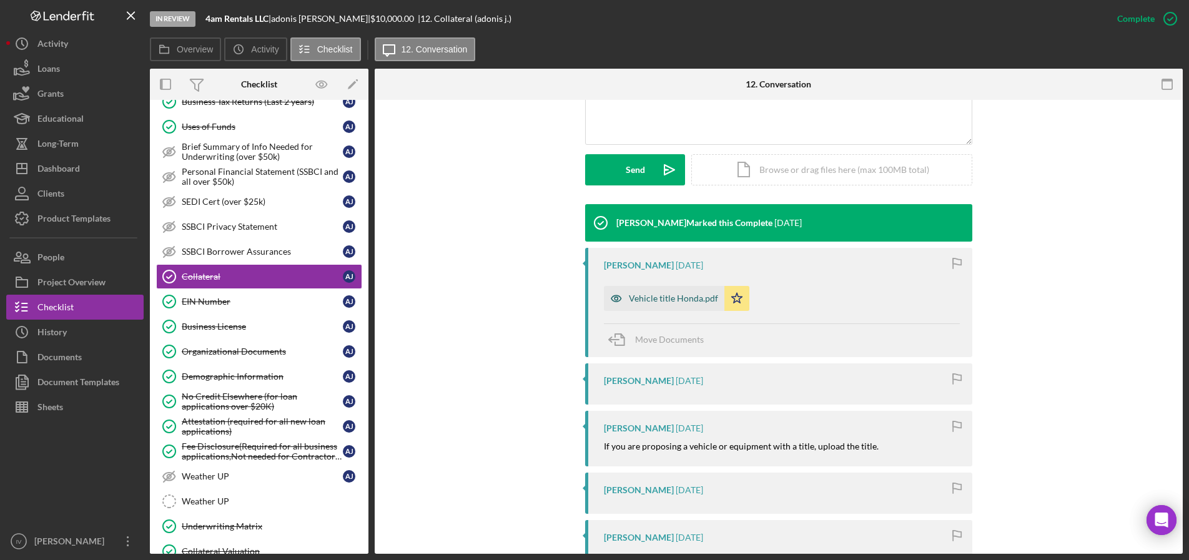
click at [663, 302] on div "Vehicle title Honda.pdf" at bounding box center [673, 298] width 89 height 10
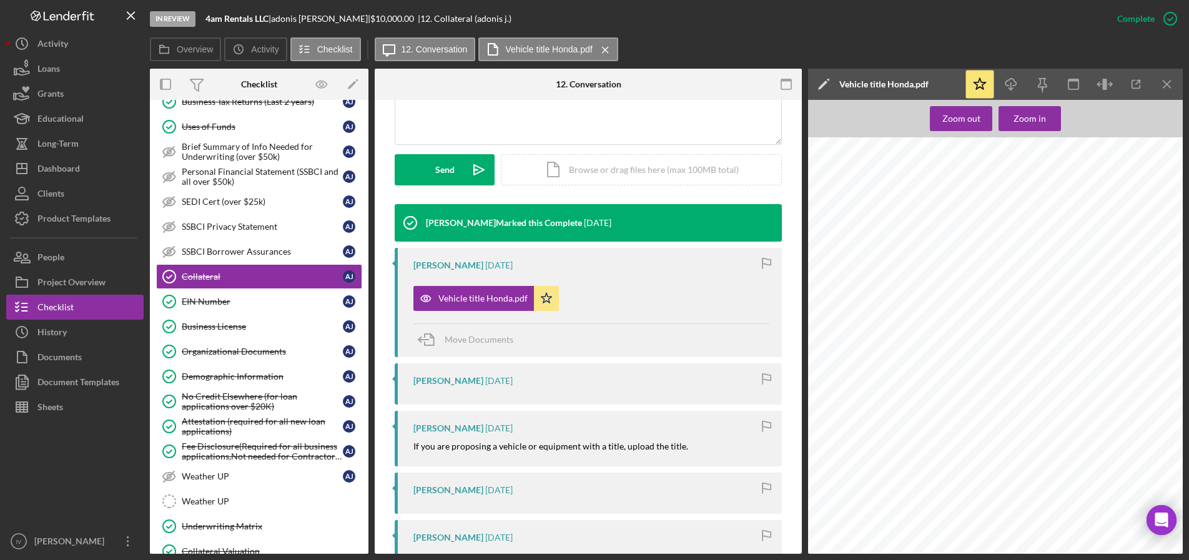
scroll to position [0, 0]
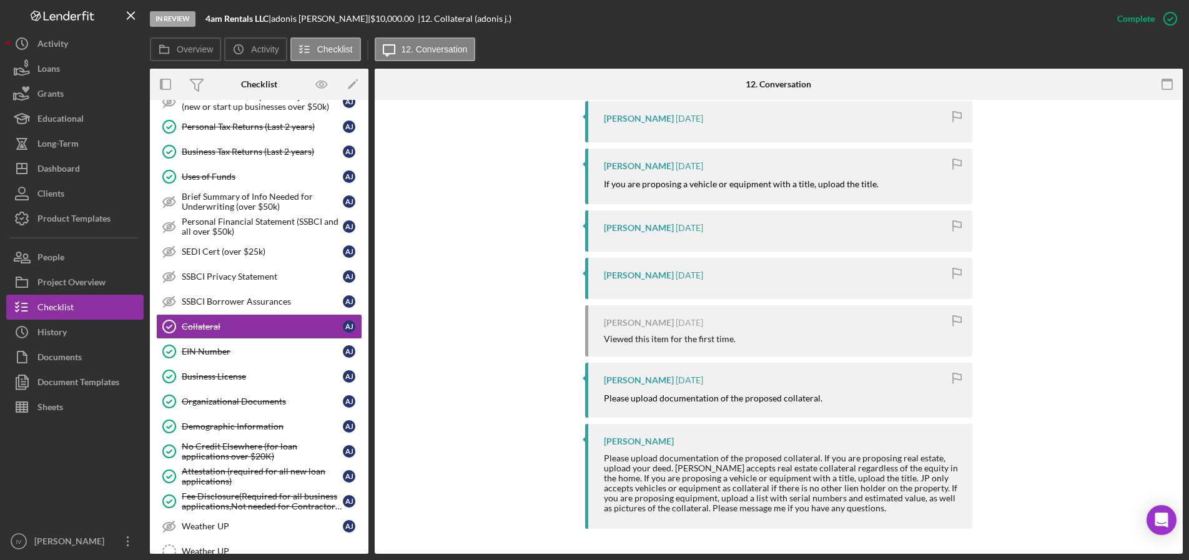
scroll to position [137, 0]
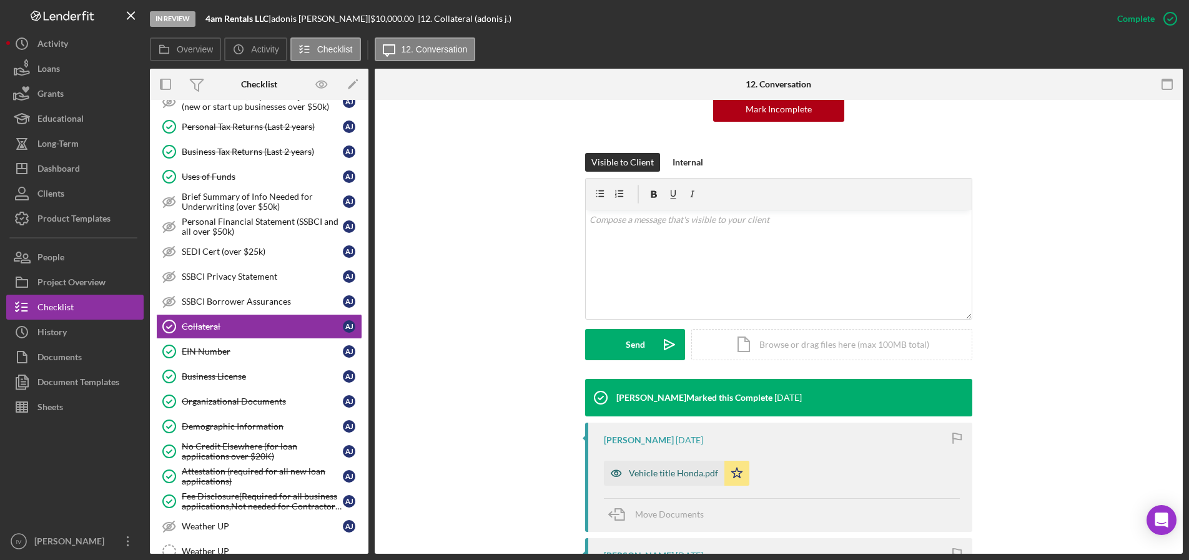
click at [667, 474] on div "Vehicle title Honda.pdf" at bounding box center [673, 473] width 89 height 10
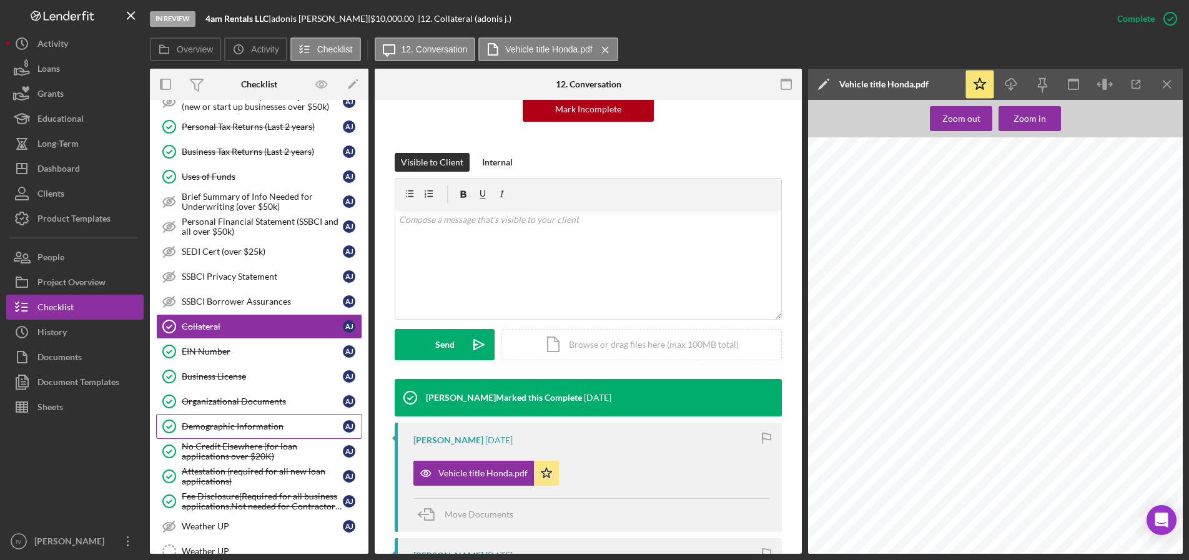
scroll to position [298, 0]
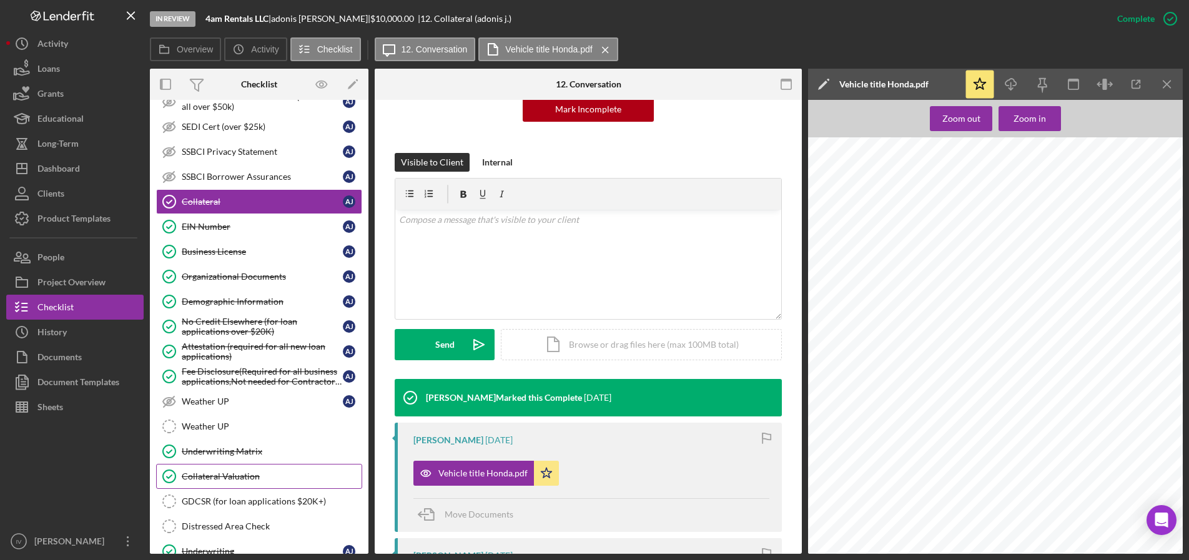
drag, startPoint x: 224, startPoint y: 476, endPoint x: 230, endPoint y: 477, distance: 6.9
click at [224, 476] on div "Collateral Valuation" at bounding box center [272, 476] width 180 height 10
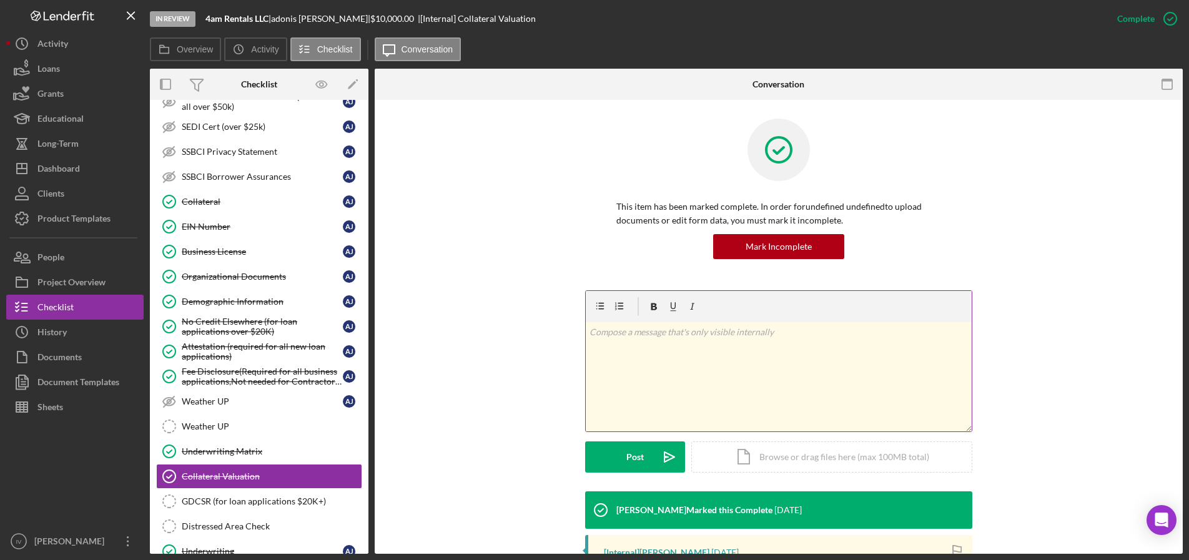
scroll to position [206, 0]
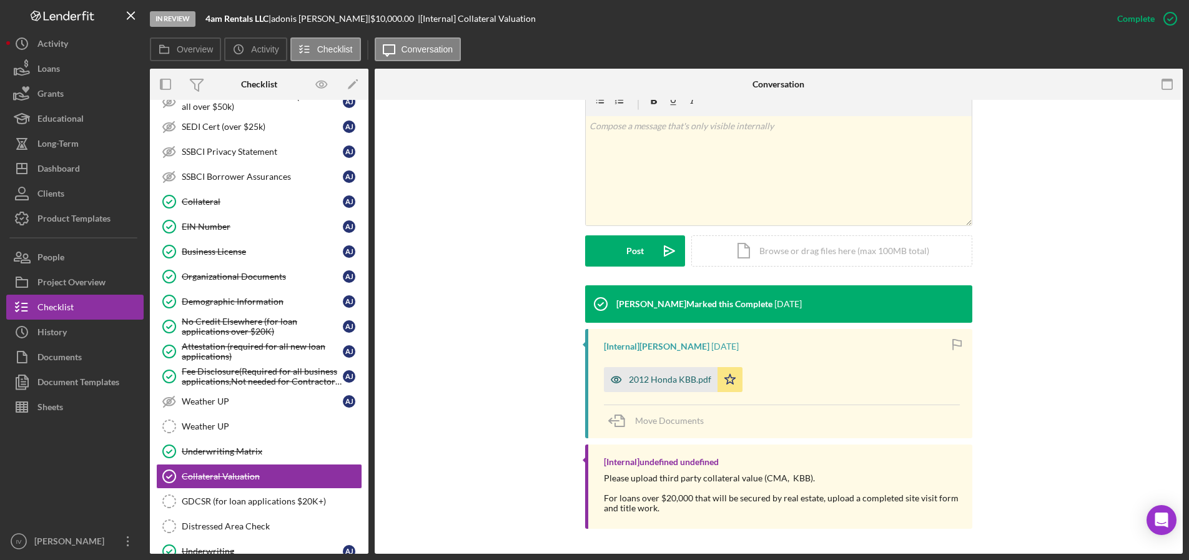
click at [669, 379] on div "2012 Honda KBB.pdf" at bounding box center [670, 380] width 82 height 10
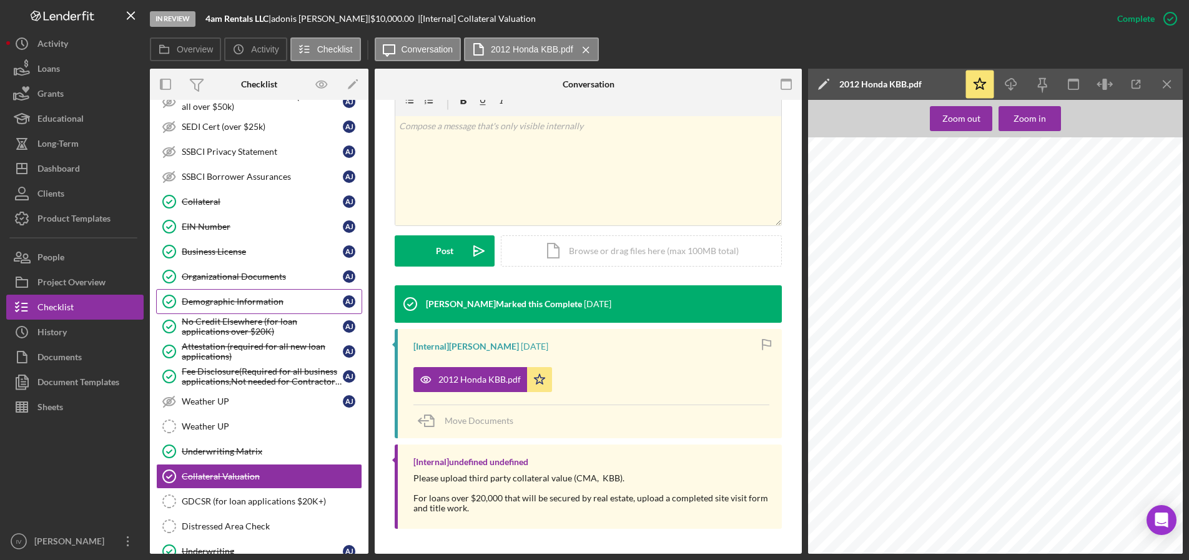
scroll to position [0, 0]
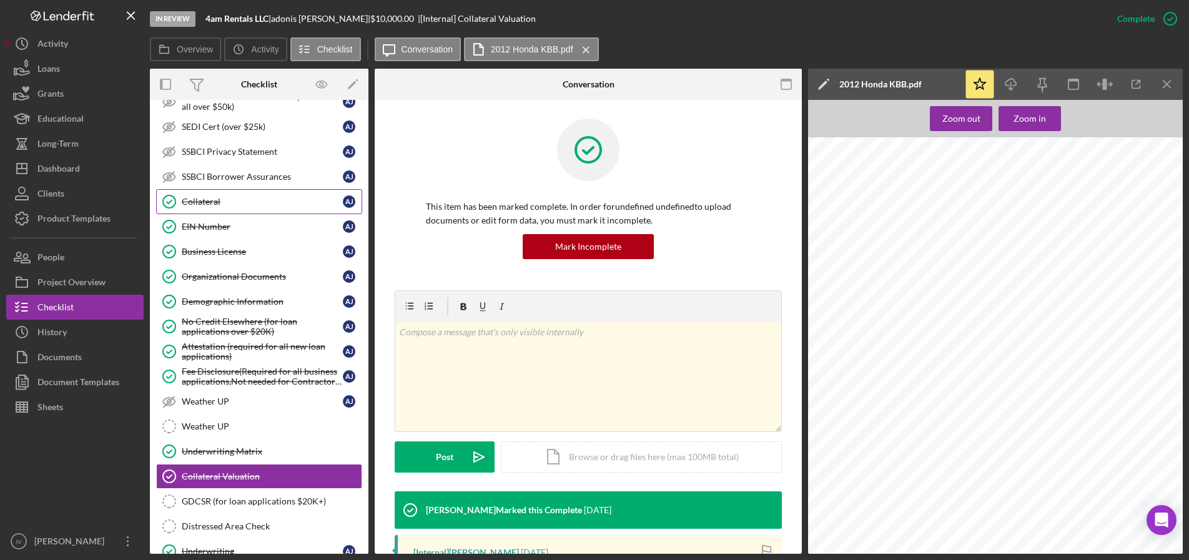
click at [195, 204] on div "Collateral" at bounding box center [262, 202] width 161 height 10
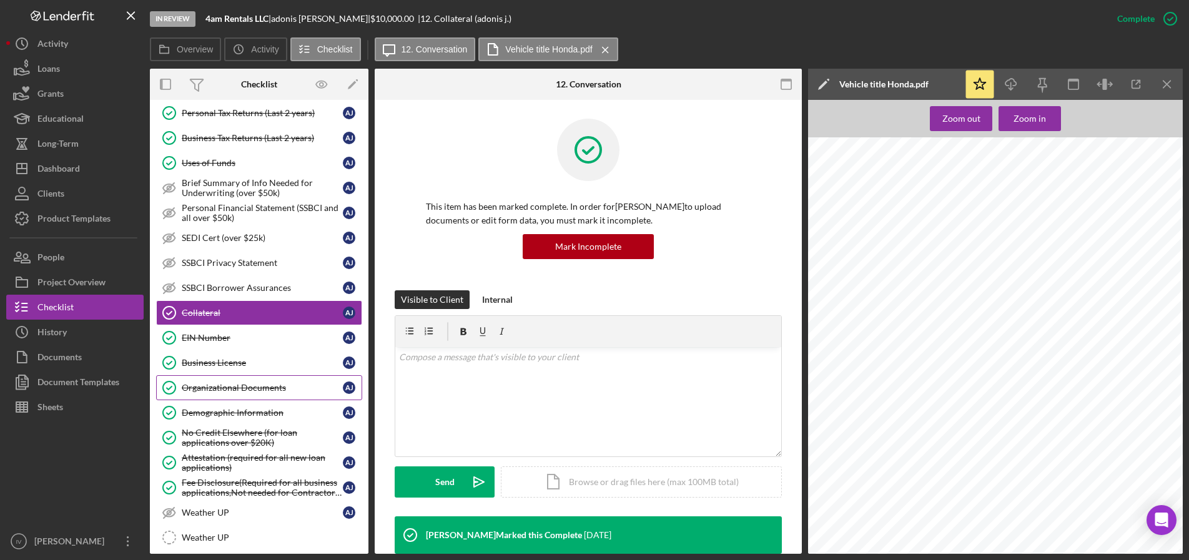
scroll to position [312, 0]
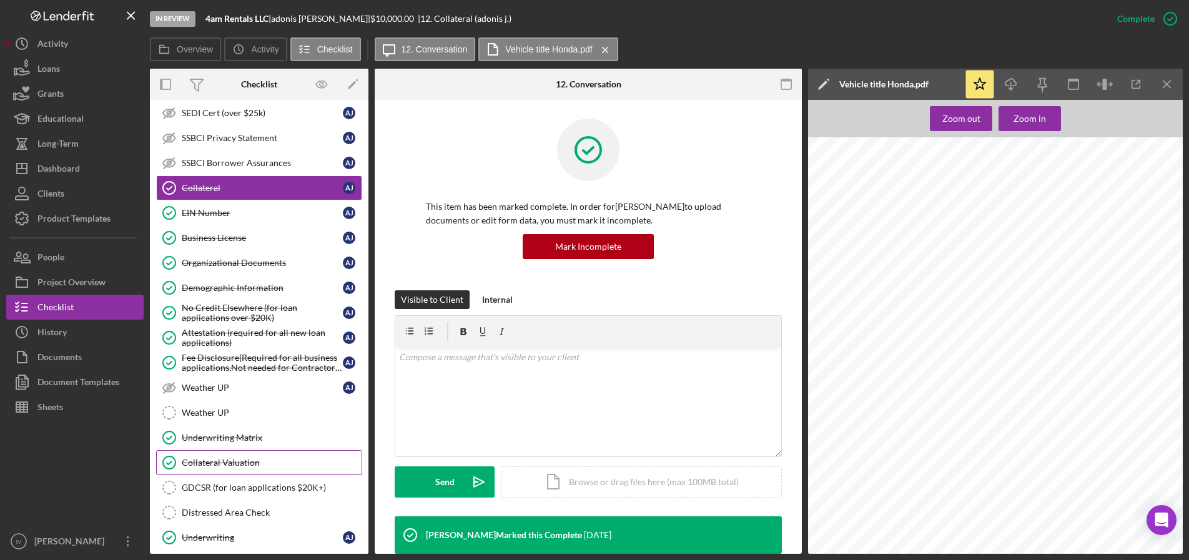
click at [205, 460] on div "Collateral Valuation" at bounding box center [272, 463] width 180 height 10
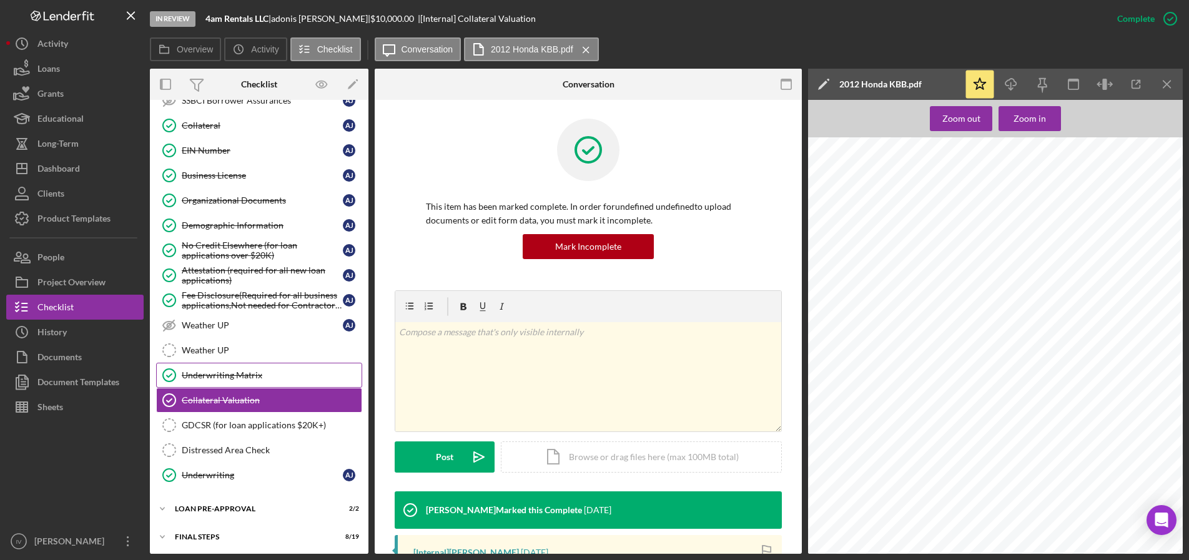
scroll to position [405, 0]
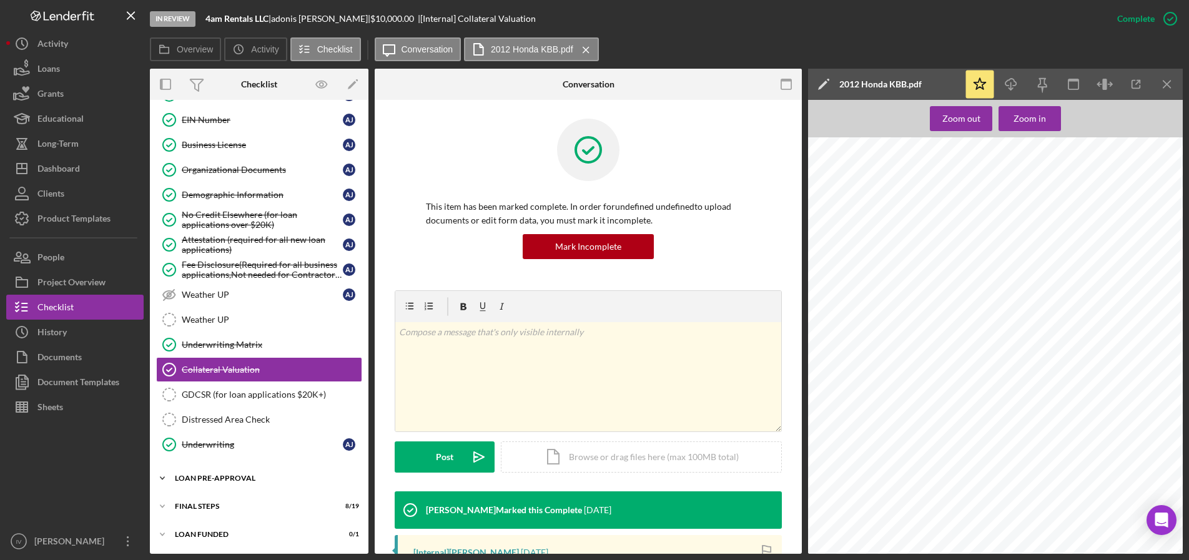
click at [215, 477] on div "LOAN PRE-APPROVAL" at bounding box center [264, 478] width 178 height 7
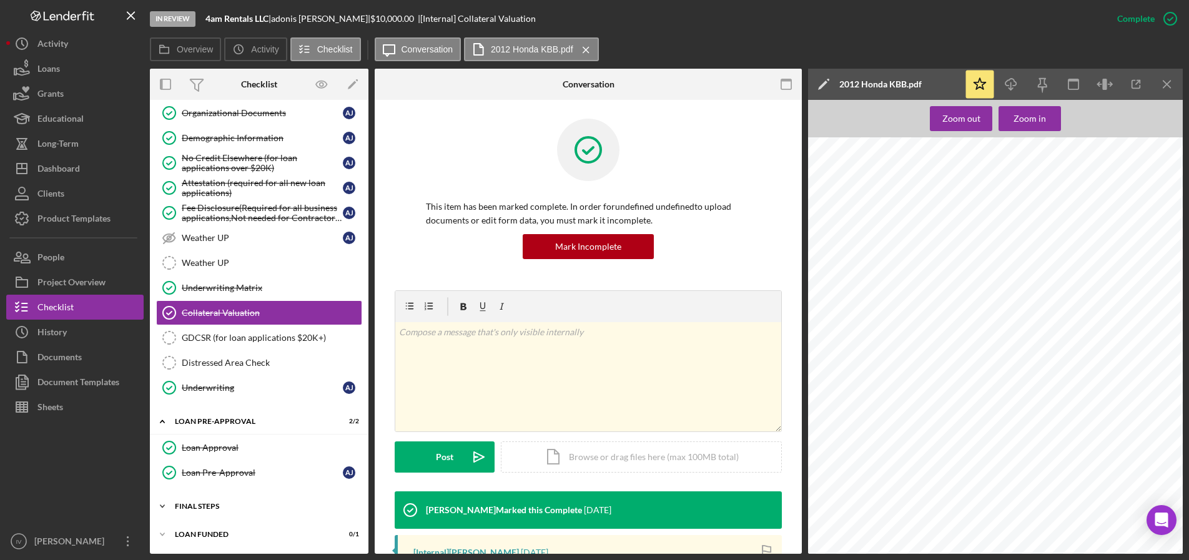
click at [207, 510] on div "Icon/Expander FINAL STEPS 8 / 19" at bounding box center [259, 506] width 219 height 25
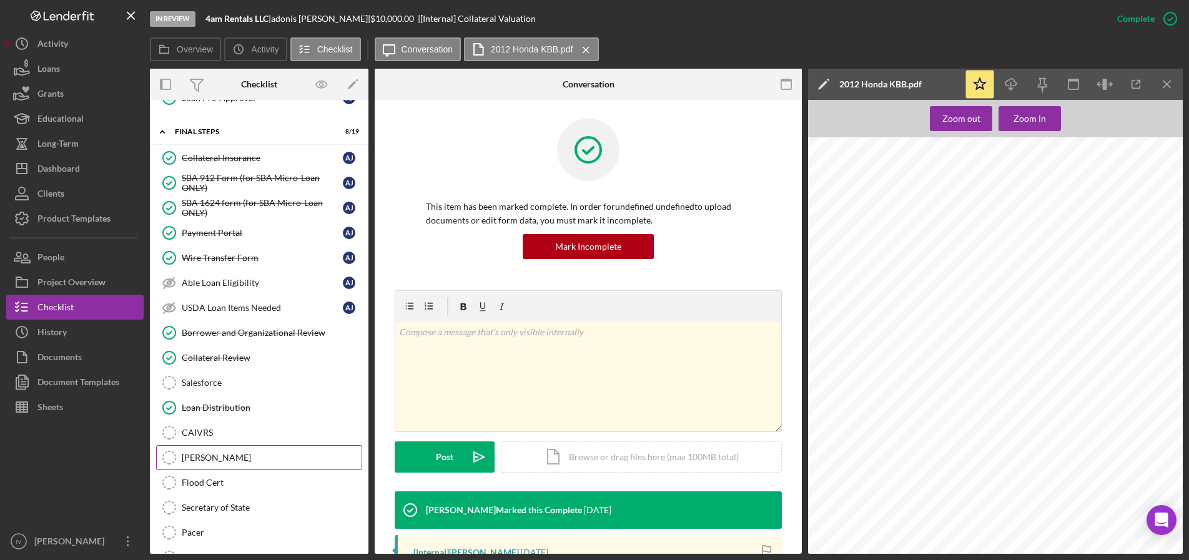
scroll to position [774, 0]
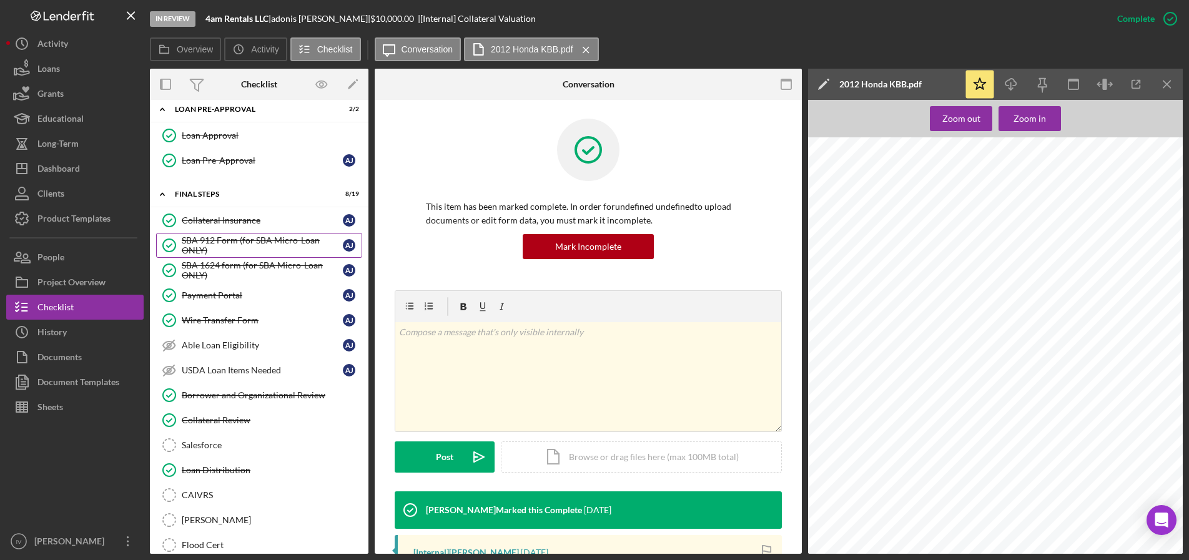
click at [217, 245] on div "SBA 912 Form (for SBA Micro-Loan ONLY)" at bounding box center [262, 245] width 161 height 20
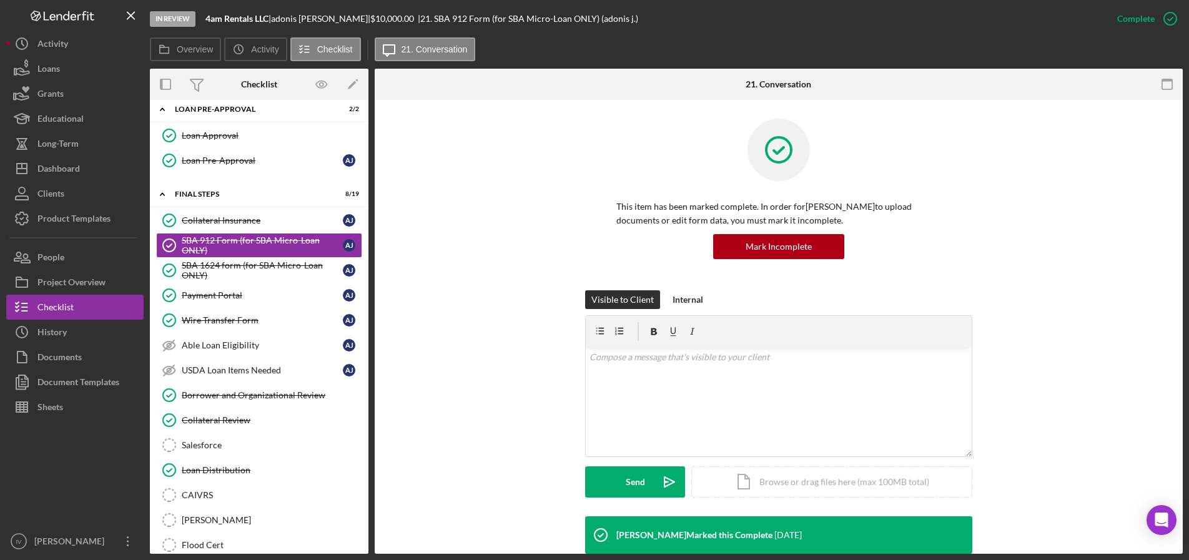
scroll to position [312, 0]
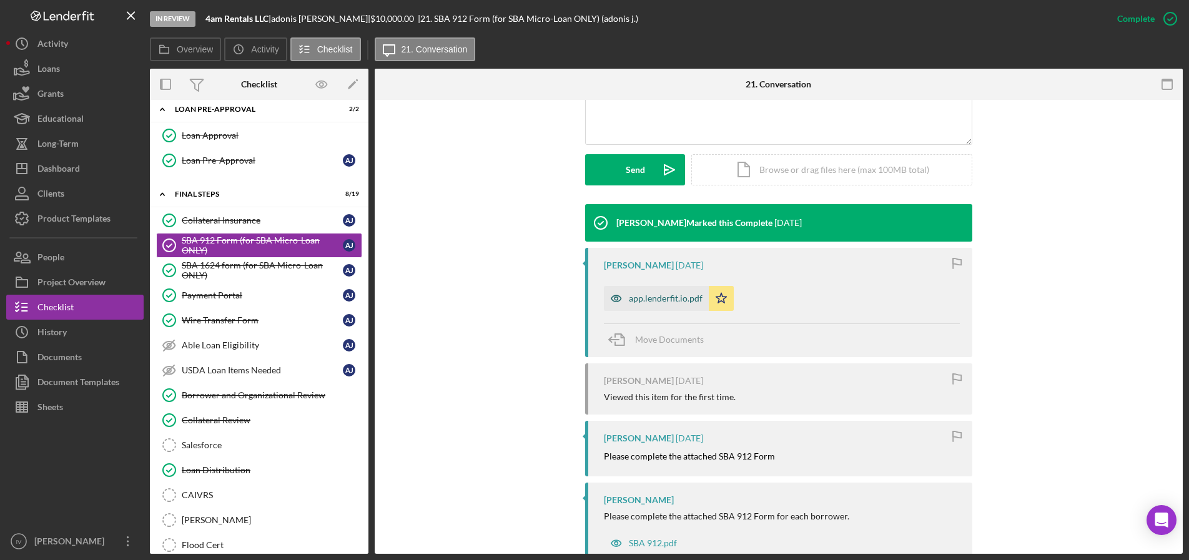
click at [668, 297] on div "app.lenderfit.io.pdf" at bounding box center [666, 298] width 74 height 10
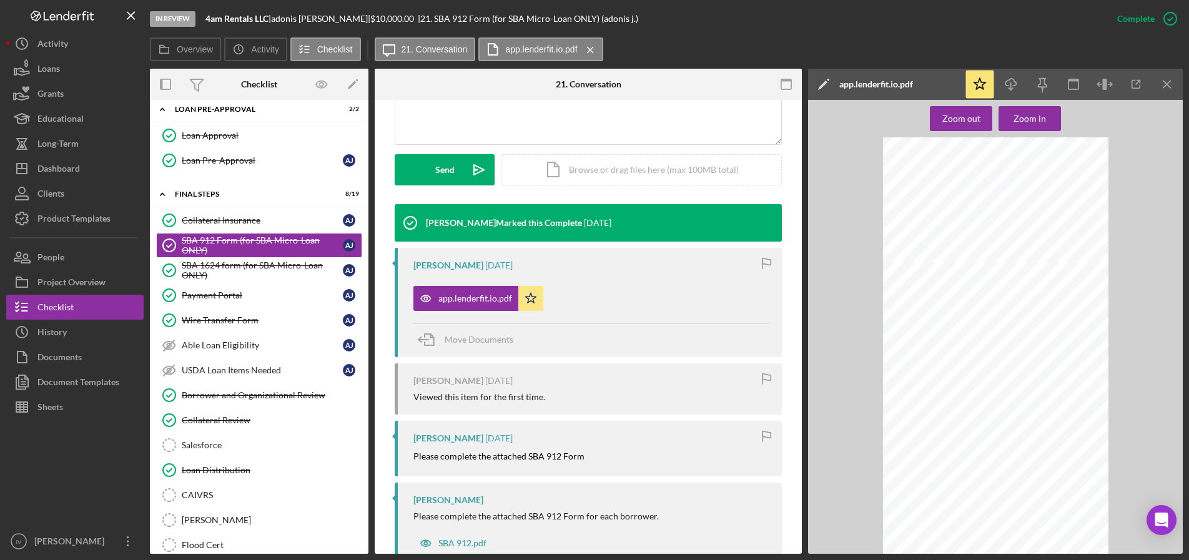
scroll to position [0, 0]
click at [210, 262] on div "SBA 1624 form (for SBA Micro-Loan ONLY)" at bounding box center [262, 270] width 161 height 20
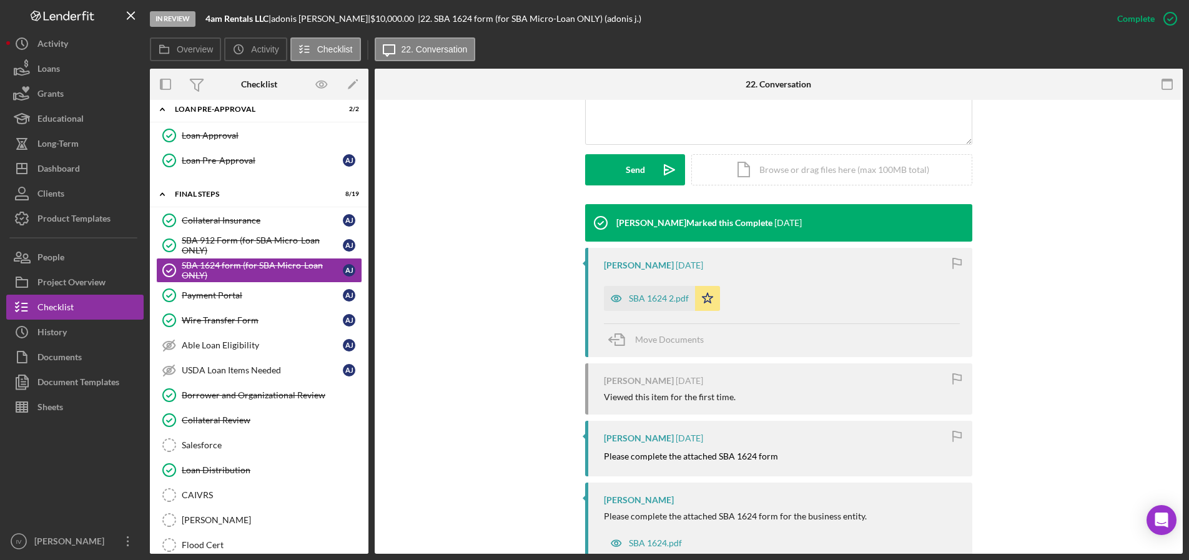
scroll to position [352, 0]
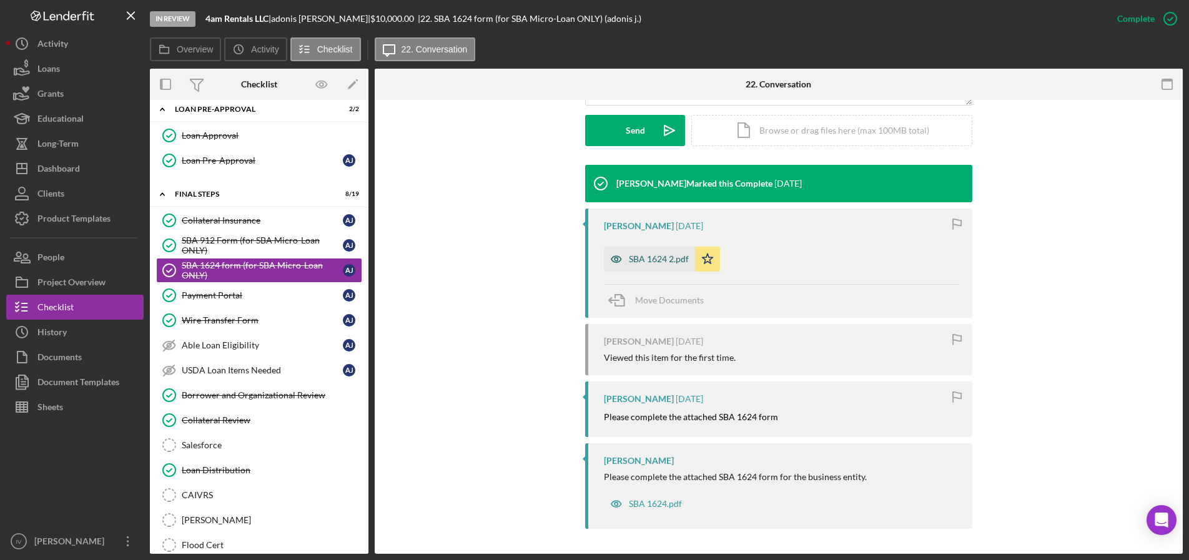
click at [645, 256] on div "SBA 1624 2.pdf" at bounding box center [659, 259] width 60 height 10
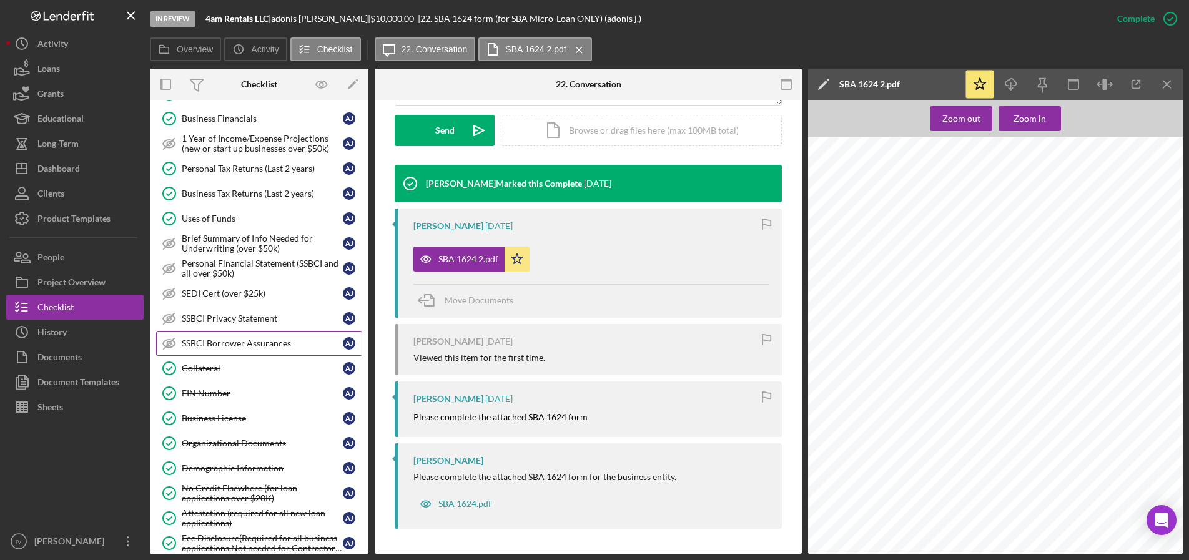
scroll to position [0, 0]
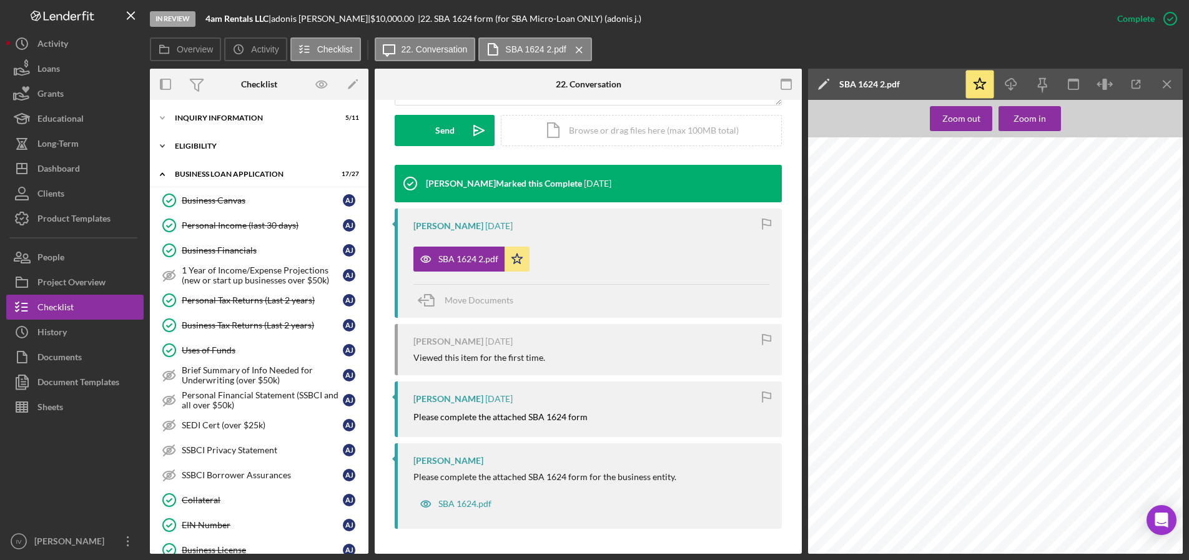
click at [205, 145] on div "ELIGIBILITY" at bounding box center [264, 145] width 178 height 7
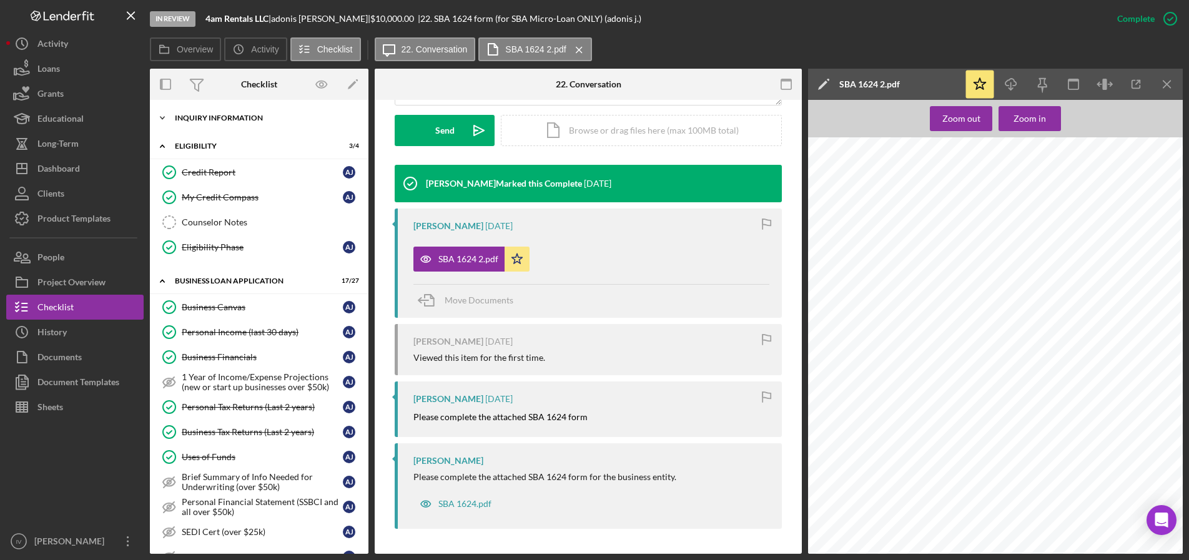
click at [239, 116] on div "INQUIRY INFORMATION" at bounding box center [264, 117] width 178 height 7
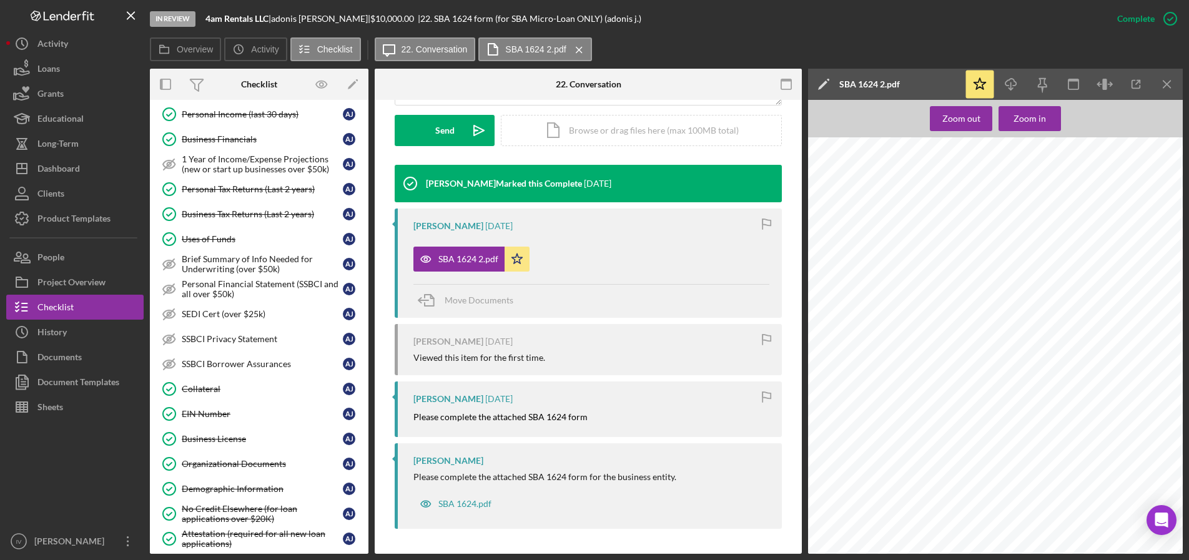
scroll to position [624, 0]
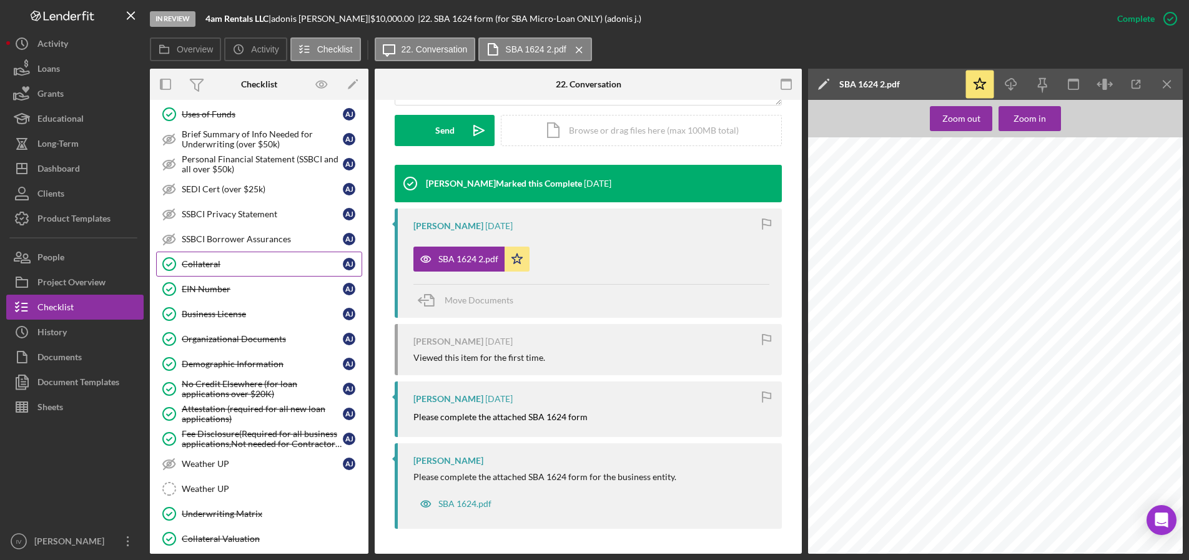
click at [222, 269] on div "Collateral" at bounding box center [262, 264] width 161 height 10
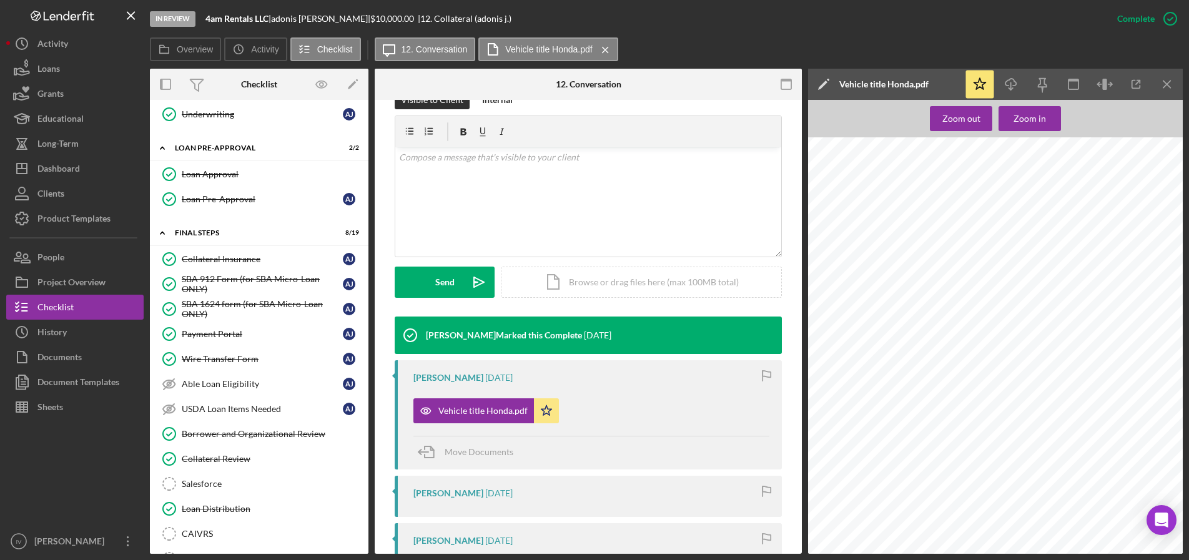
scroll to position [749, 0]
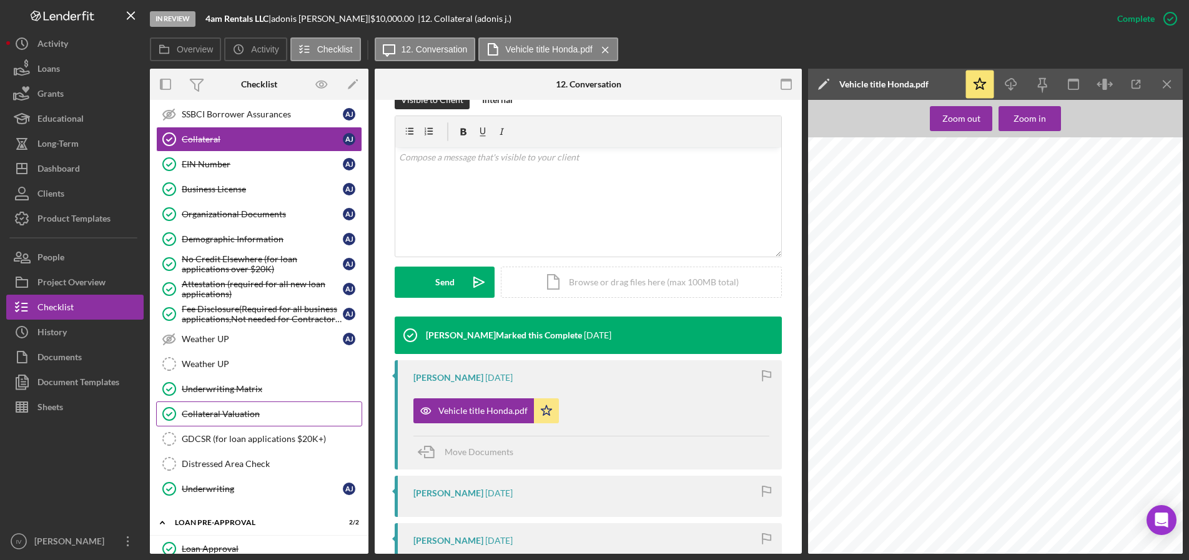
click at [240, 415] on div "Collateral Valuation" at bounding box center [272, 414] width 180 height 10
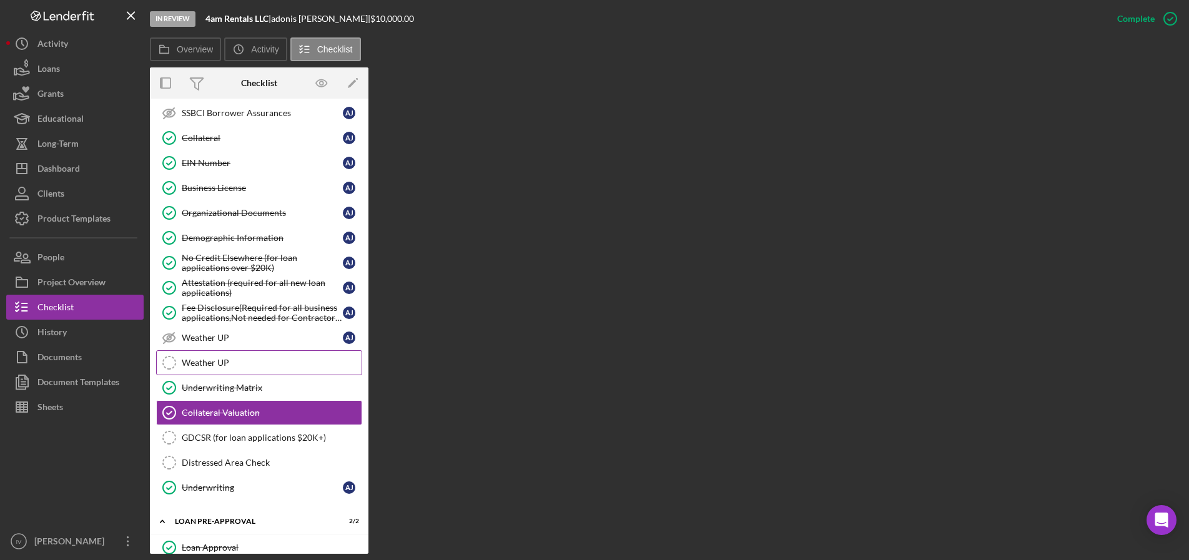
click at [234, 362] on div "Weather UP" at bounding box center [272, 363] width 180 height 10
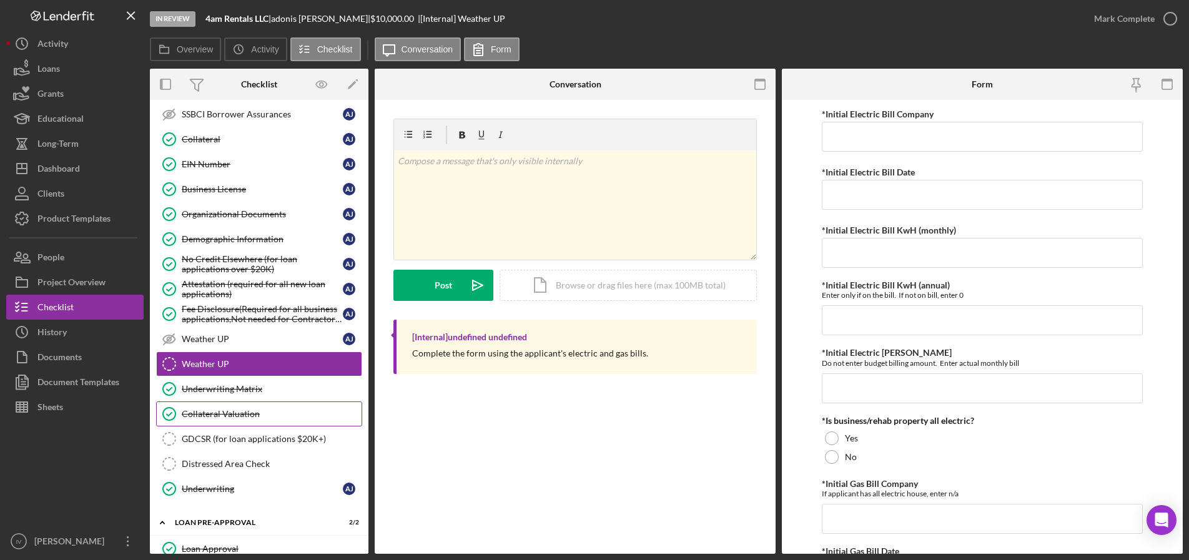
click at [212, 410] on div "Collateral Valuation" at bounding box center [272, 414] width 180 height 10
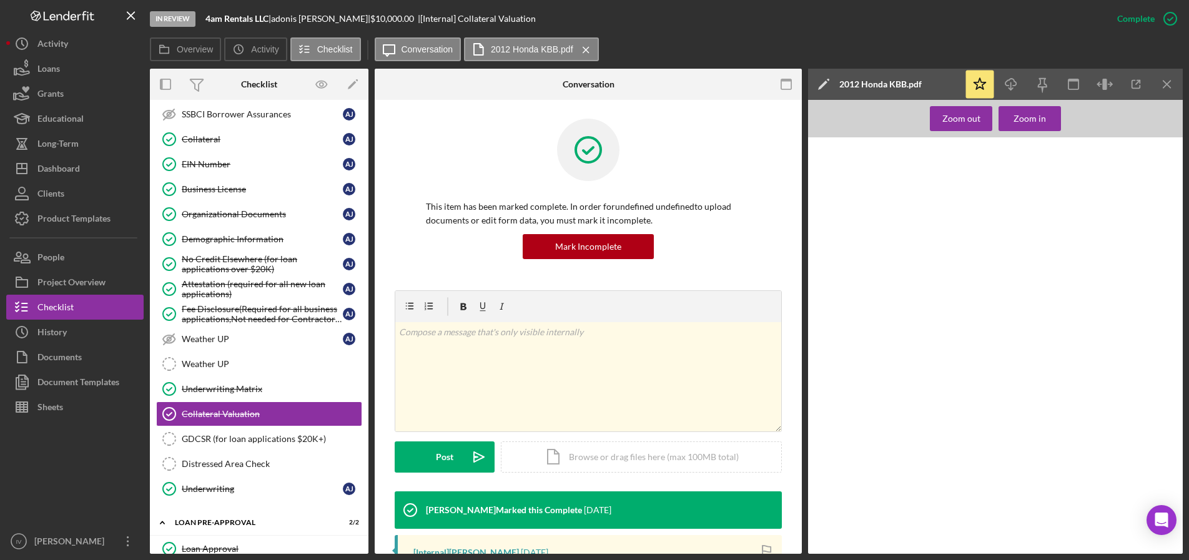
scroll to position [87, 0]
